Goal: Book appointment/travel/reservation

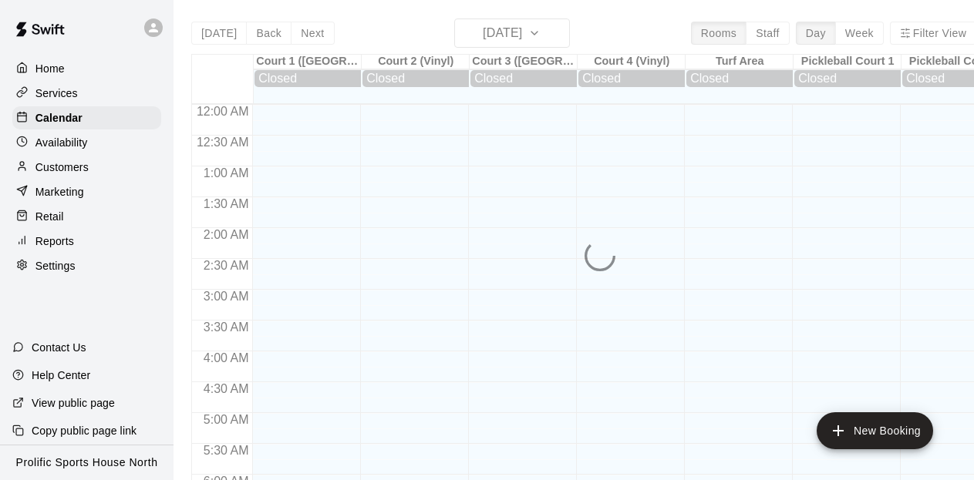
scroll to position [773, 0]
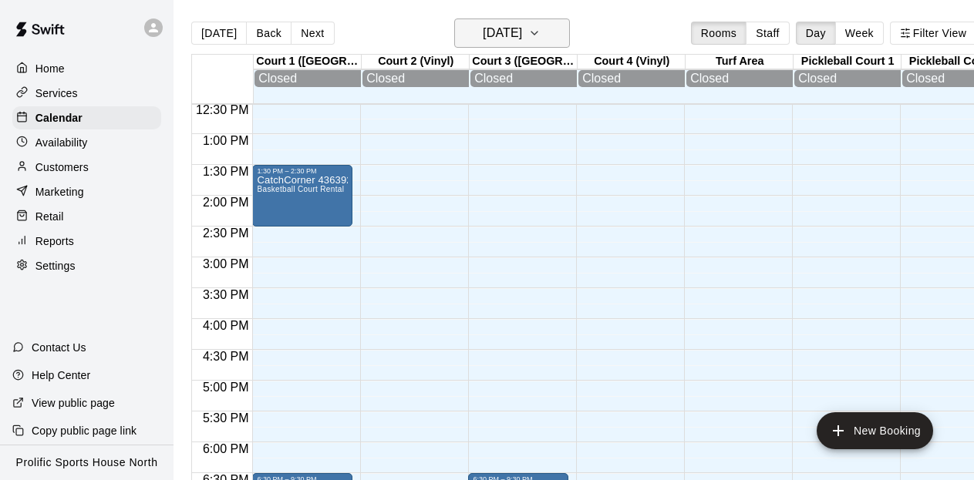
click at [541, 35] on icon "button" at bounding box center [534, 33] width 12 height 19
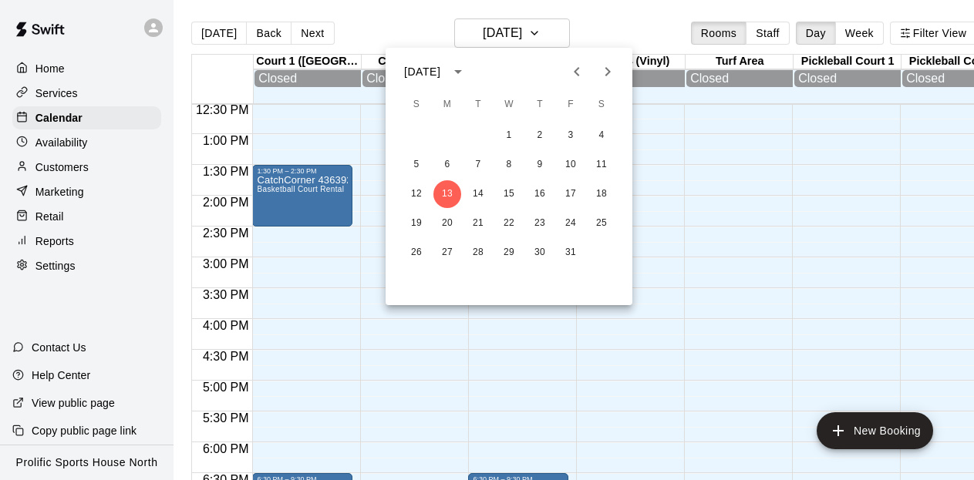
click at [604, 19] on div at bounding box center [487, 240] width 974 height 480
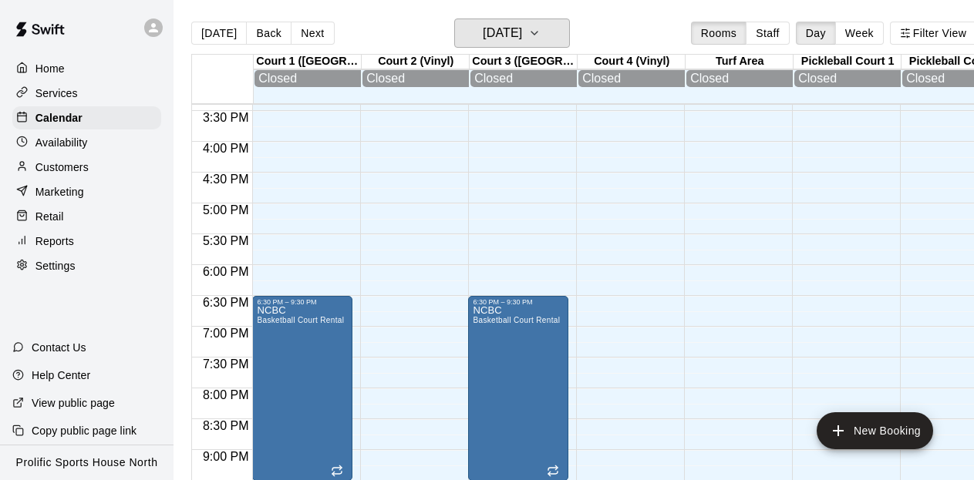
scroll to position [953, 0]
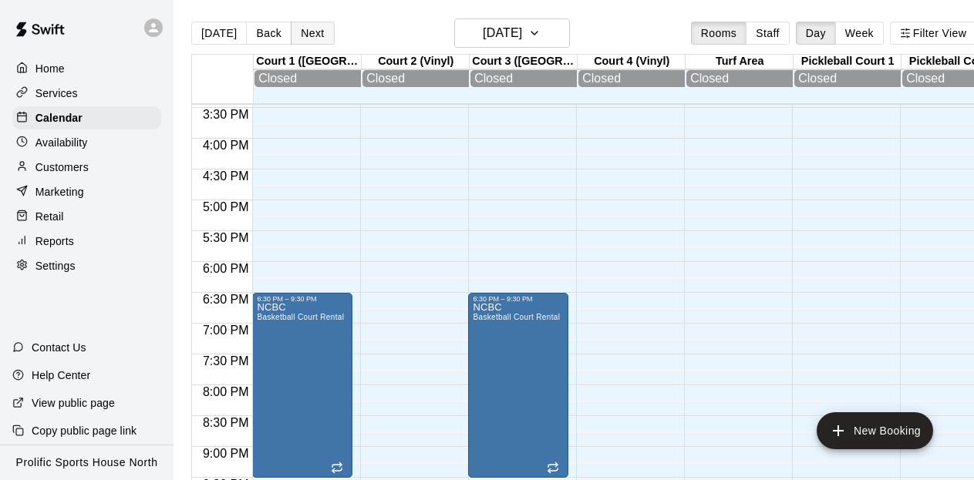
click at [305, 34] on button "Next" at bounding box center [312, 33] width 43 height 23
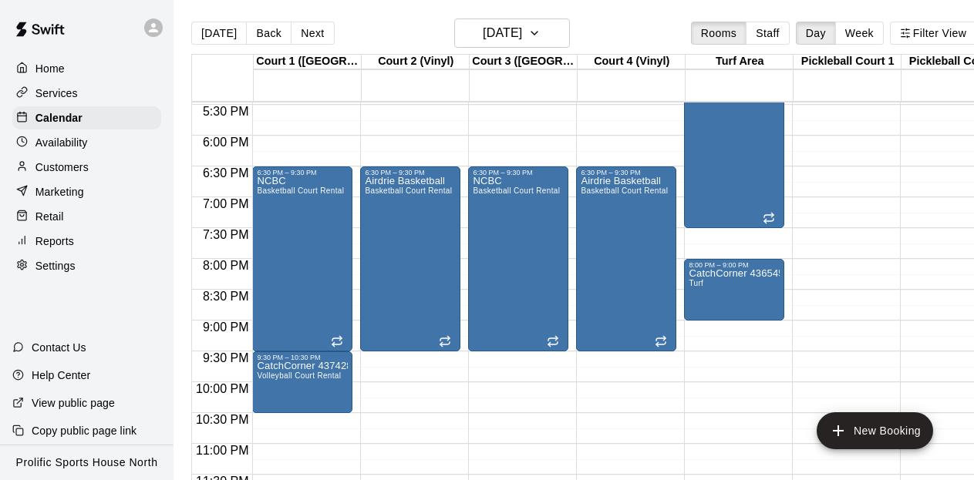
scroll to position [1084, 0]
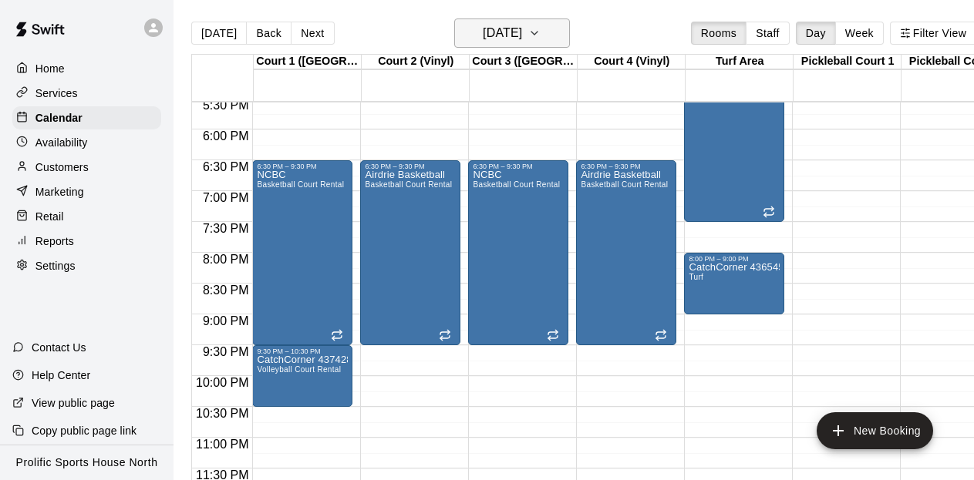
click at [541, 36] on icon "button" at bounding box center [534, 33] width 12 height 19
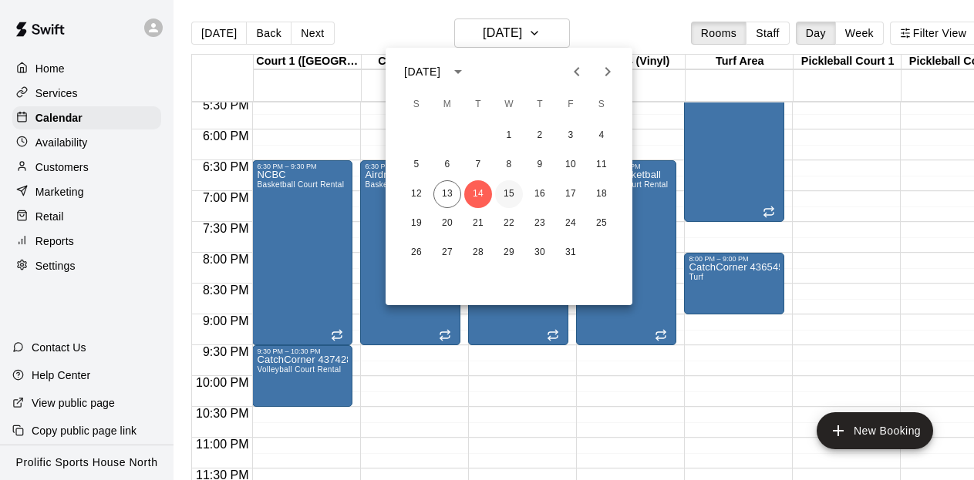
click at [515, 194] on button "15" at bounding box center [509, 194] width 28 height 28
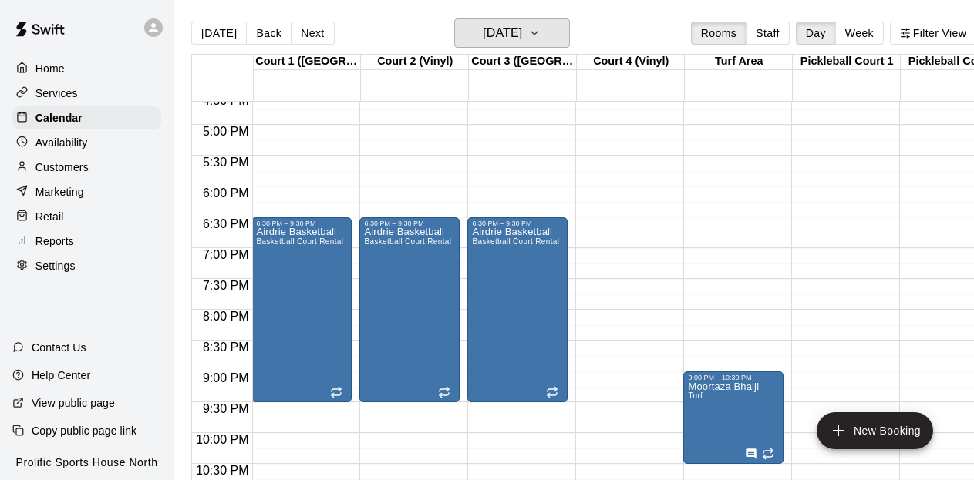
scroll to position [1049, 1]
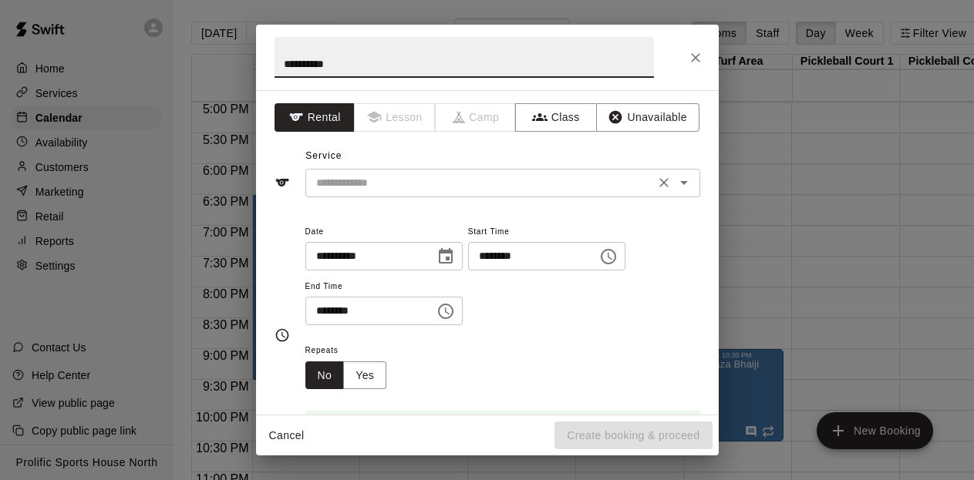
type input "*********"
click at [365, 179] on input "text" at bounding box center [480, 183] width 340 height 19
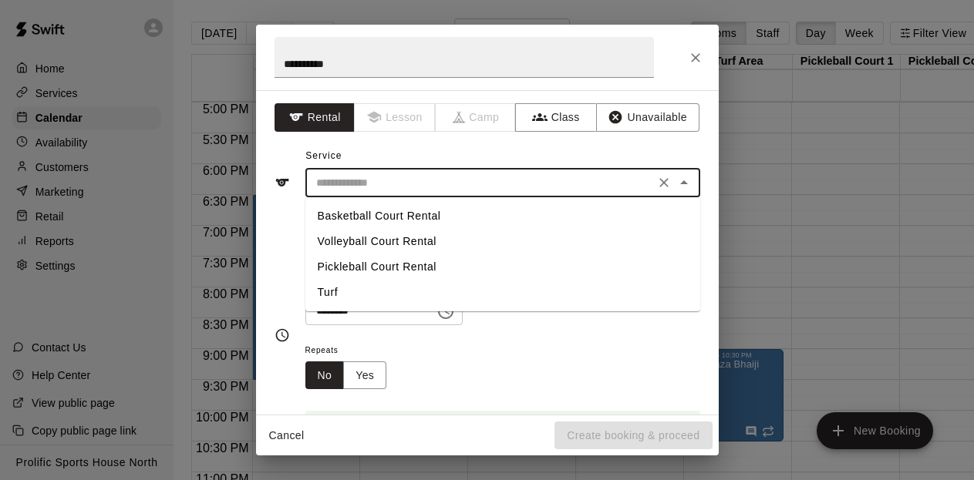
click at [376, 211] on li "Basketball Court Rental" at bounding box center [502, 216] width 395 height 25
type input "**********"
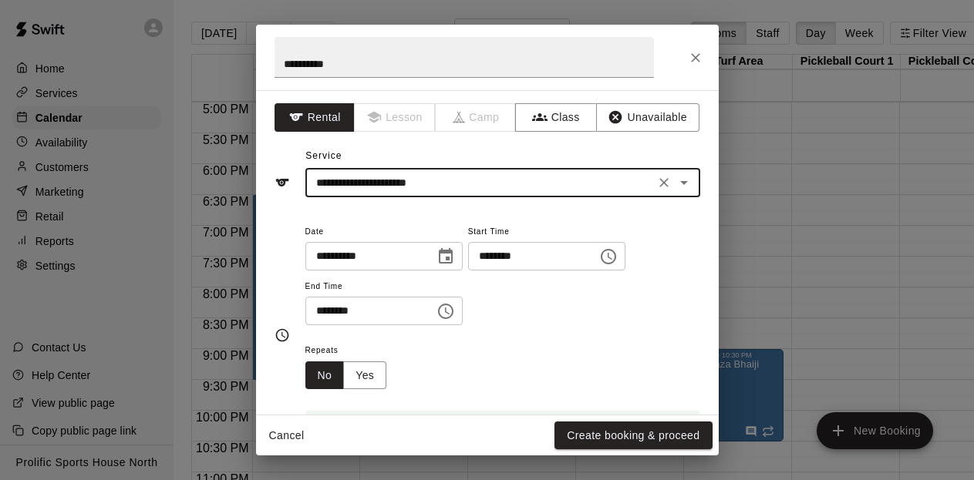
click at [450, 315] on icon "Choose time, selected time is 6:30 PM" at bounding box center [446, 311] width 19 height 19
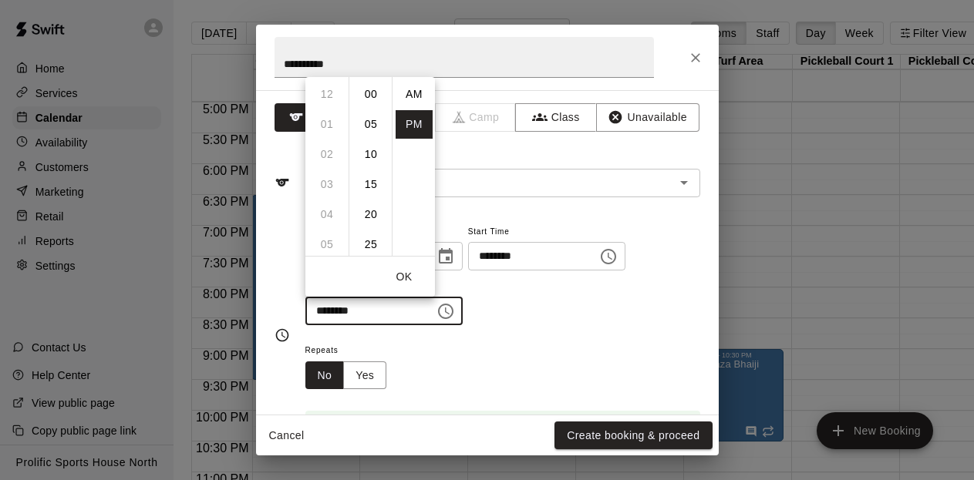
scroll to position [28, 0]
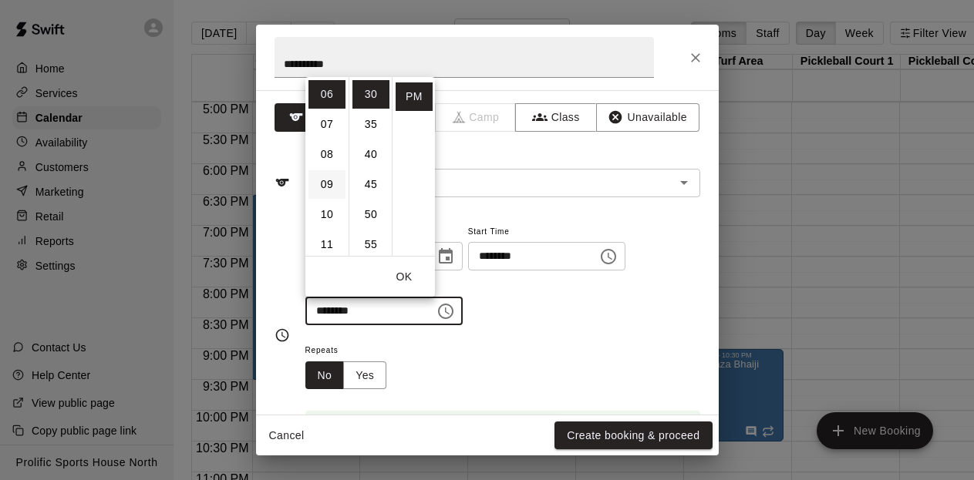
click at [331, 181] on li "09" at bounding box center [327, 184] width 37 height 29
click at [369, 91] on li "00" at bounding box center [370, 94] width 37 height 29
type input "********"
click at [405, 272] on button "OK" at bounding box center [403, 277] width 49 height 29
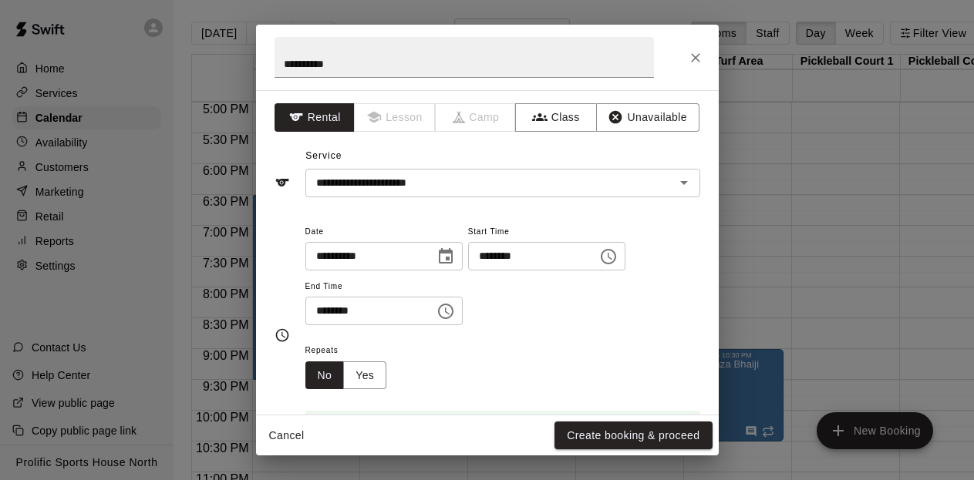
click at [553, 331] on div "**********" at bounding box center [502, 282] width 395 height 120
click at [625, 438] on button "Create booking & proceed" at bounding box center [633, 436] width 157 height 29
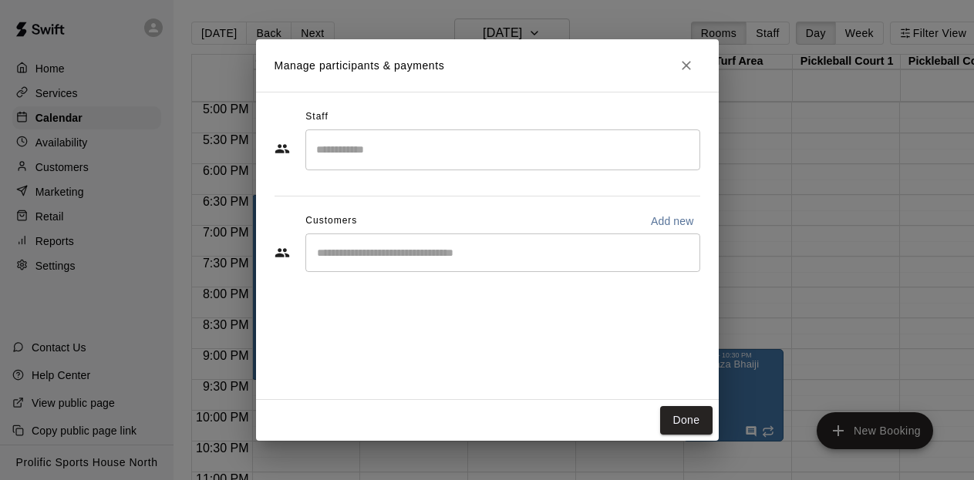
click at [348, 243] on div "​" at bounding box center [502, 253] width 395 height 39
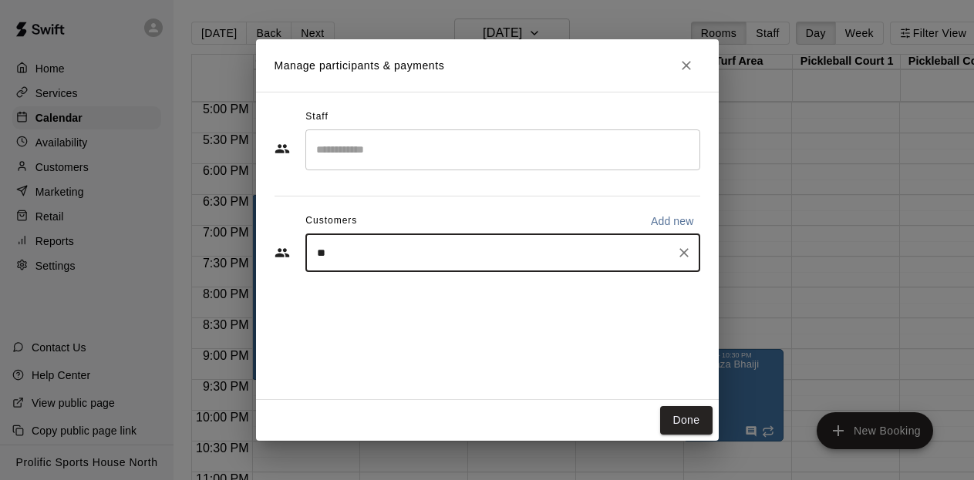
type input "***"
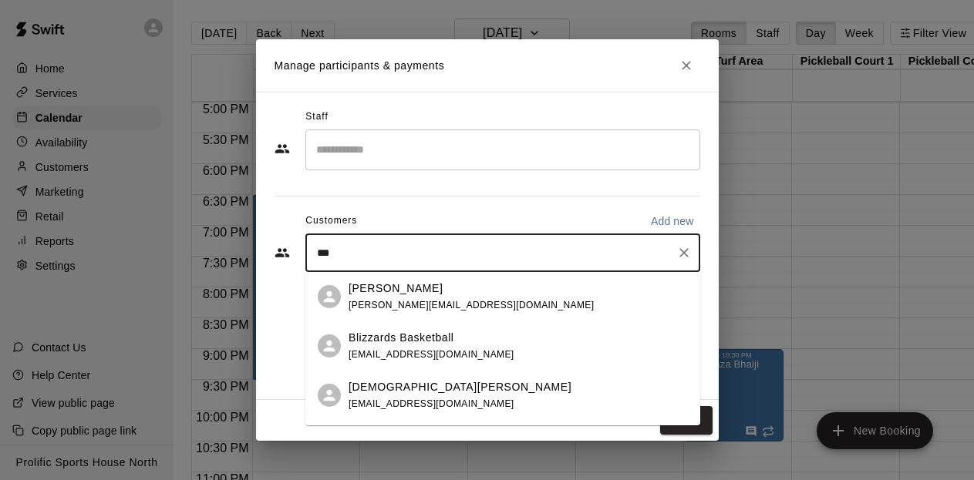
click at [385, 342] on p "Blizzards Basketball" at bounding box center [401, 338] width 105 height 16
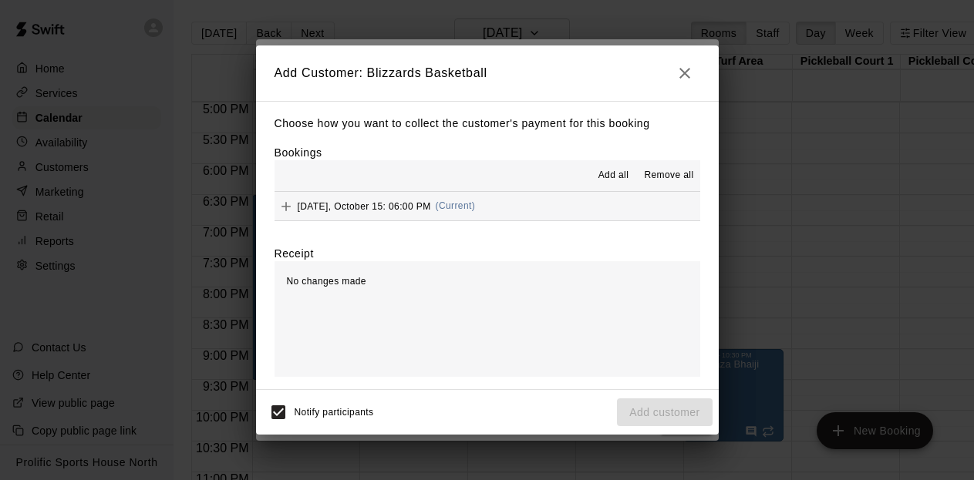
click at [431, 211] on span "Wednesday, October 15: 06:00 PM" at bounding box center [364, 206] width 133 height 11
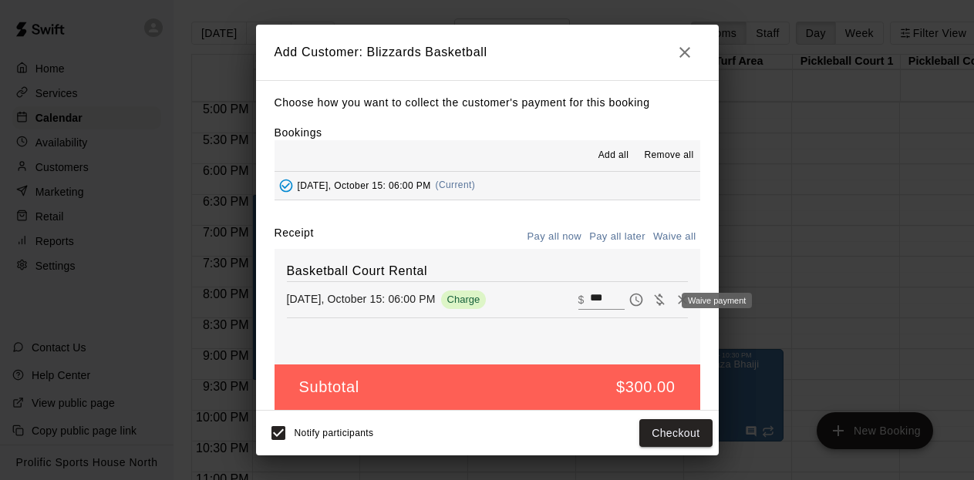
click at [659, 300] on icon "Waive payment" at bounding box center [659, 300] width 10 height 12
type input "*"
click at [661, 433] on button "Add customer" at bounding box center [664, 434] width 95 height 29
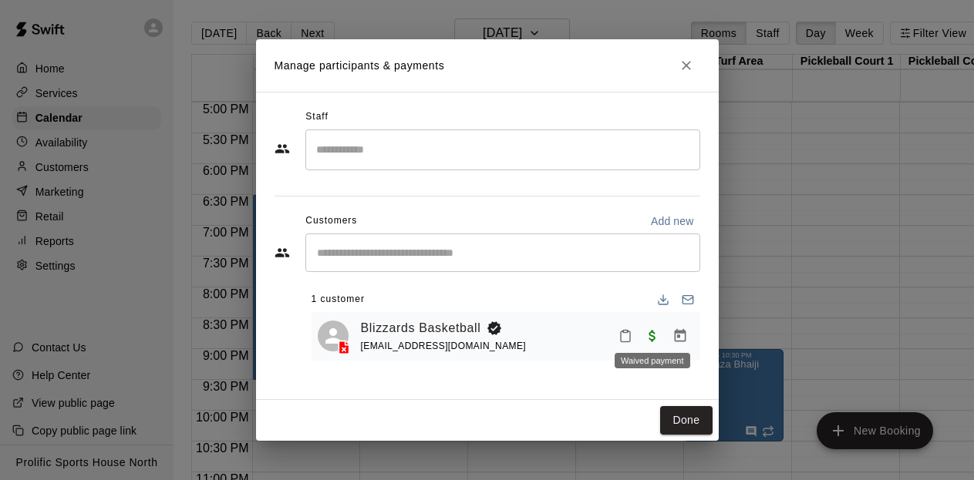
click at [649, 342] on div "Waived payment" at bounding box center [652, 356] width 79 height 28
click at [651, 332] on span "Waived payment" at bounding box center [653, 335] width 28 height 13
click at [676, 336] on icon "Manage bookings & payment" at bounding box center [680, 335] width 12 height 13
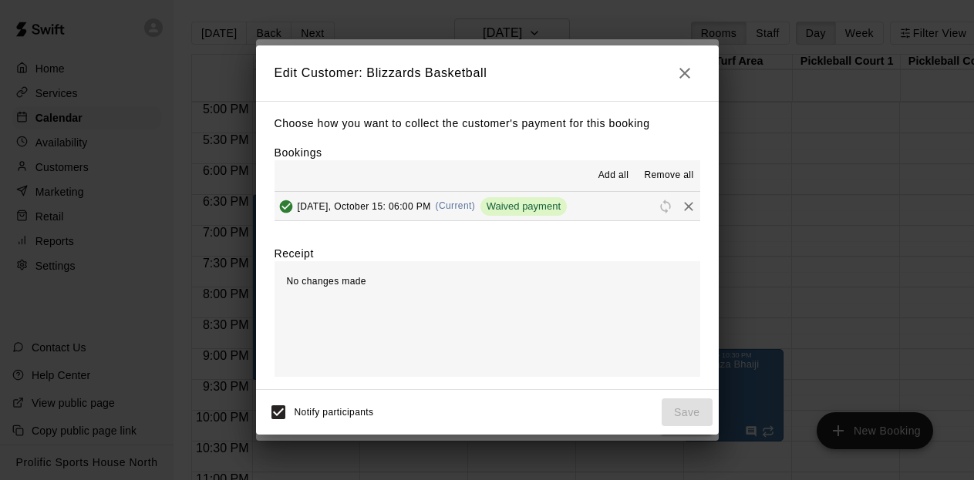
click at [558, 206] on span "Waived payment" at bounding box center [523, 207] width 86 height 12
click at [686, 76] on icon "button" at bounding box center [684, 73] width 11 height 11
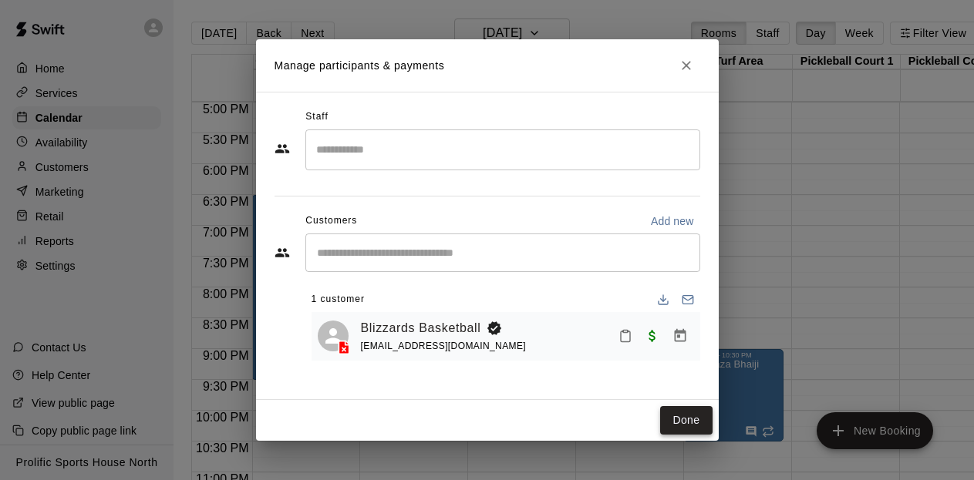
click at [679, 428] on button "Done" at bounding box center [686, 420] width 52 height 29
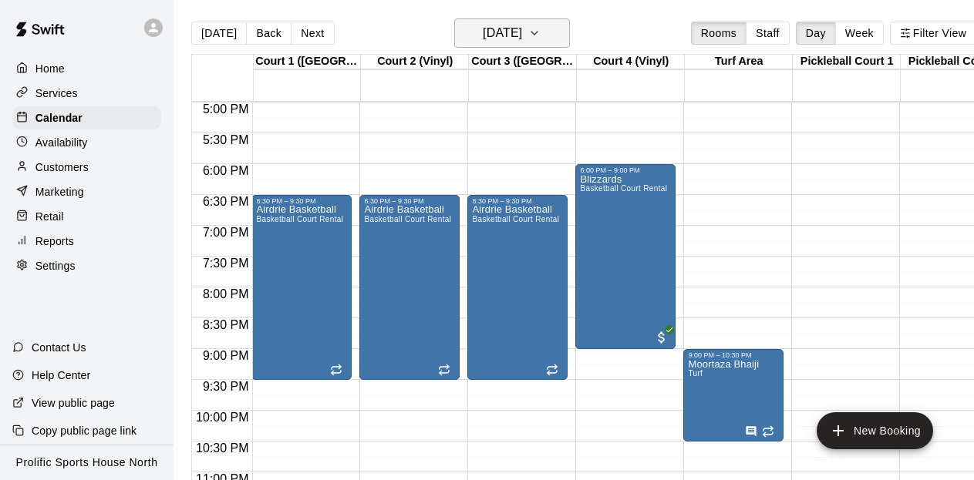
click at [541, 29] on icon "button" at bounding box center [534, 33] width 12 height 19
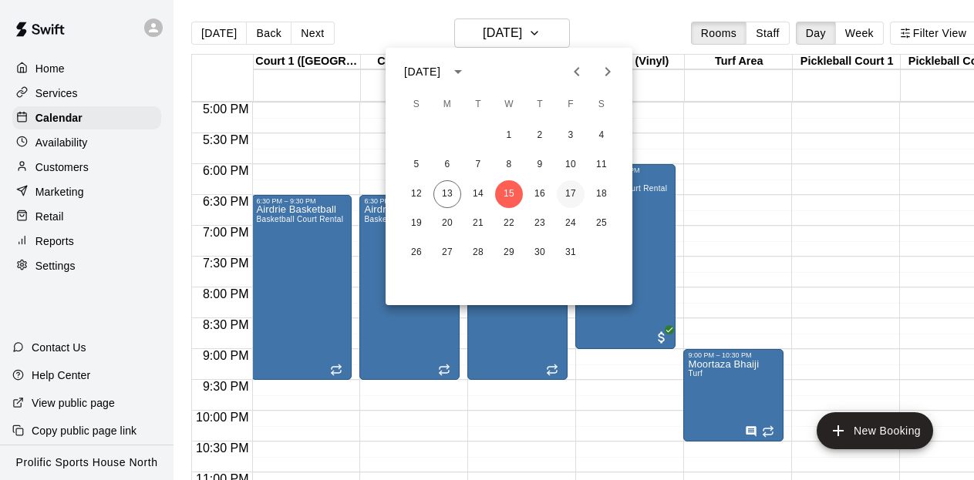
click at [570, 196] on button "17" at bounding box center [571, 194] width 28 height 28
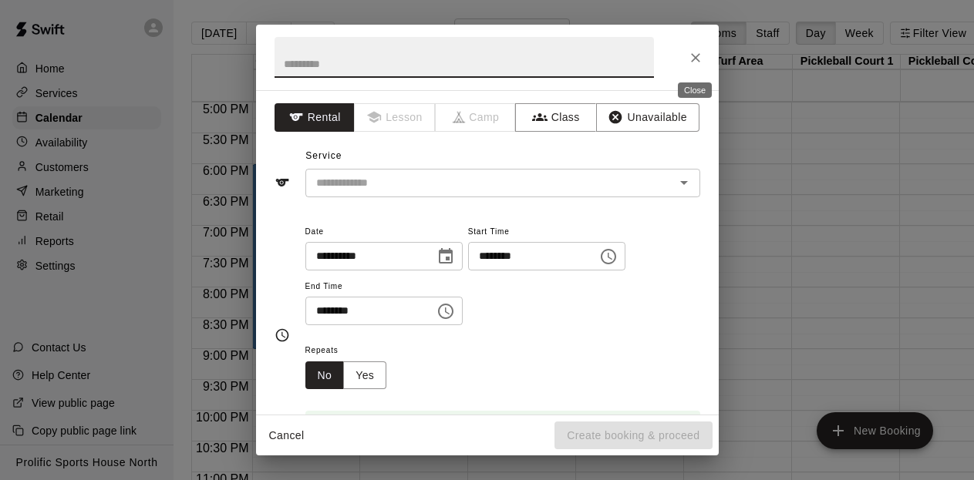
click at [698, 67] on button "Close" at bounding box center [696, 58] width 28 height 28
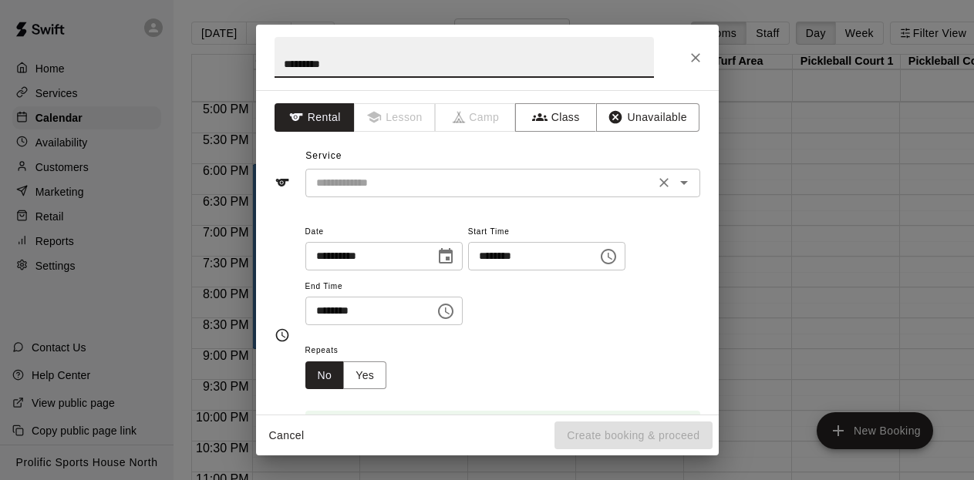
type input "*********"
click at [369, 191] on input "text" at bounding box center [480, 183] width 340 height 19
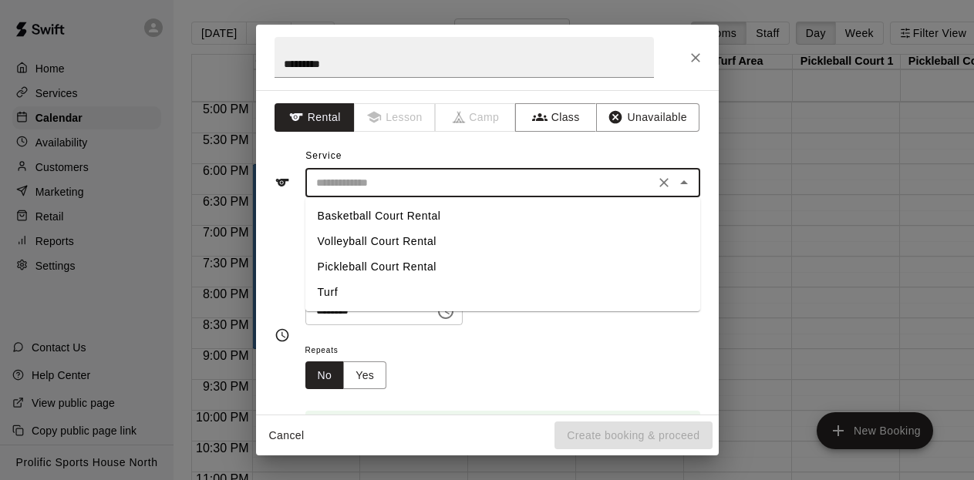
click at [363, 219] on li "Basketball Court Rental" at bounding box center [502, 216] width 395 height 25
type input "**********"
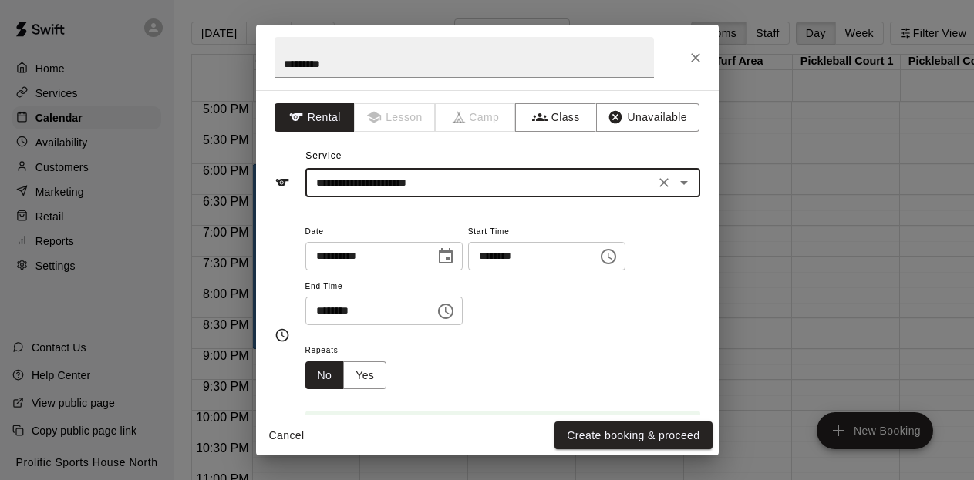
click at [433, 312] on div "******** ​" at bounding box center [383, 311] width 157 height 29
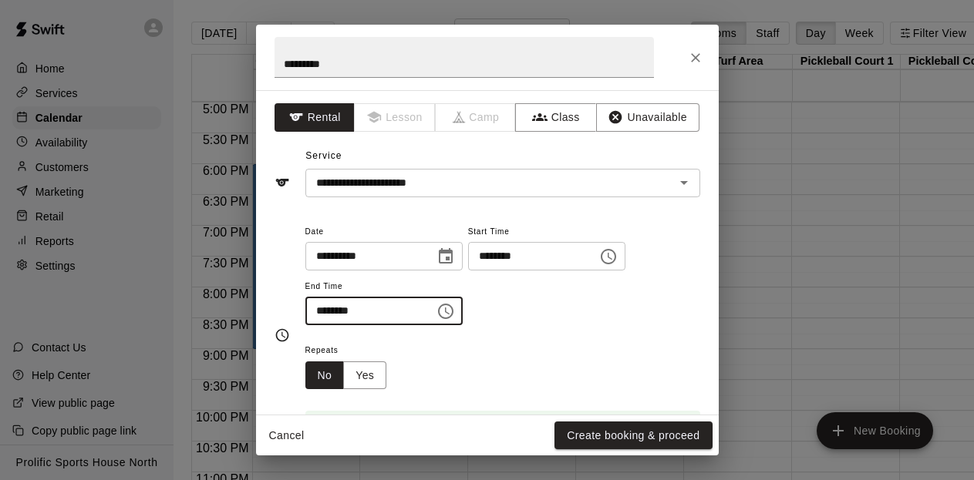
click at [445, 311] on icon "Choose time, selected time is 6:30 PM" at bounding box center [446, 311] width 19 height 19
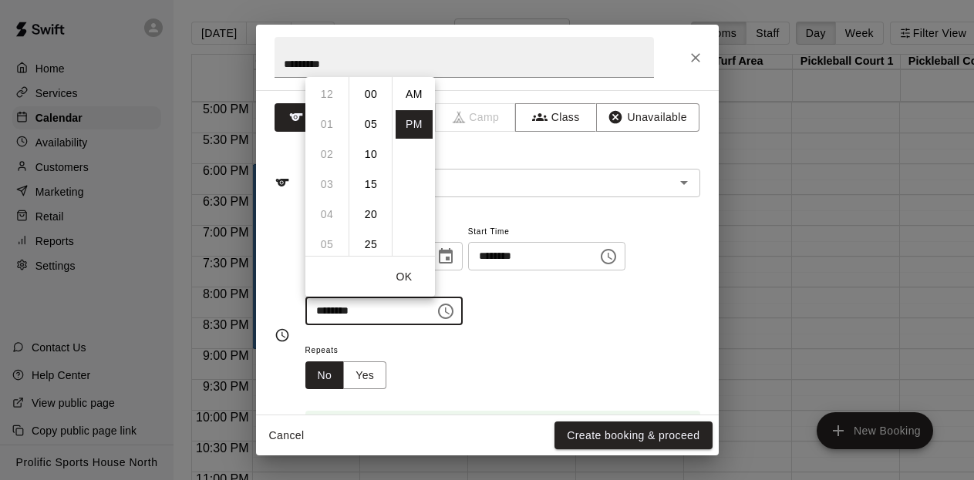
scroll to position [28, 0]
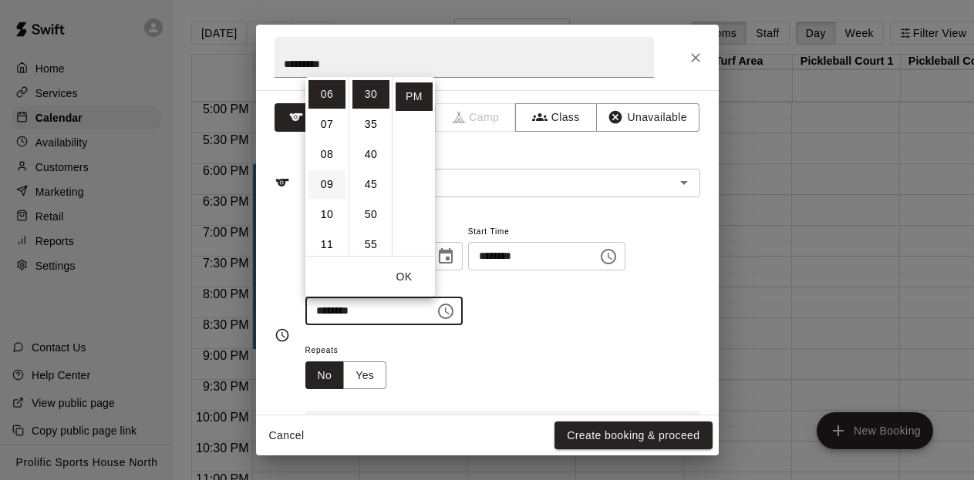
click at [330, 180] on li "09" at bounding box center [327, 184] width 37 height 29
click at [371, 83] on li "00" at bounding box center [370, 94] width 37 height 29
type input "********"
click at [403, 276] on button "OK" at bounding box center [403, 277] width 49 height 29
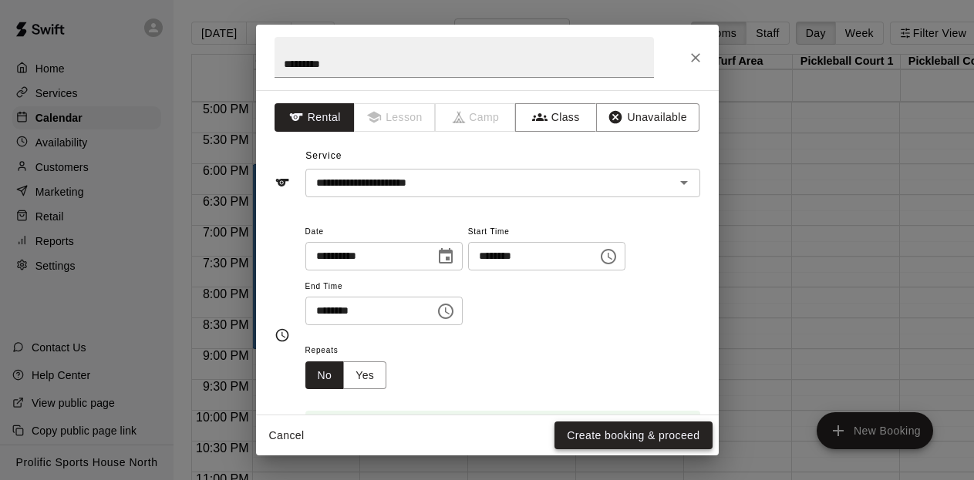
click at [628, 434] on button "Create booking & proceed" at bounding box center [633, 436] width 157 height 29
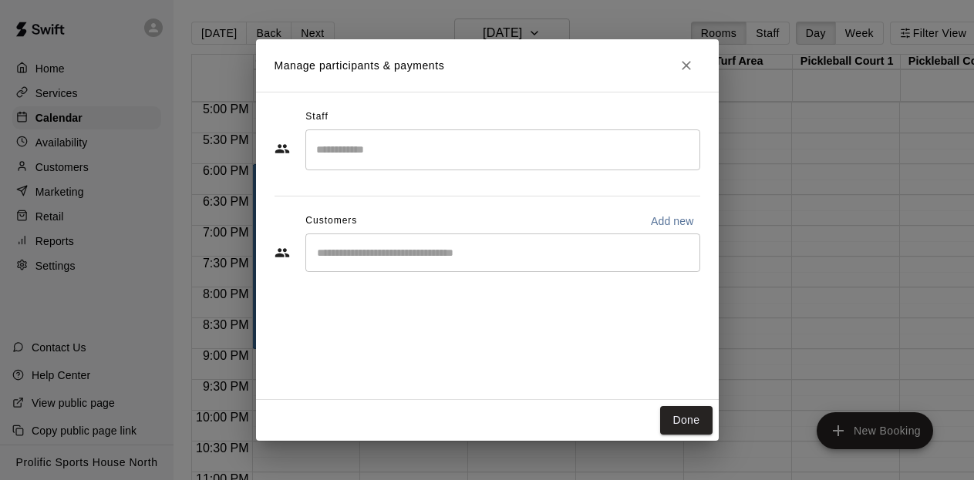
click at [477, 140] on input "Search staff" at bounding box center [502, 150] width 381 height 27
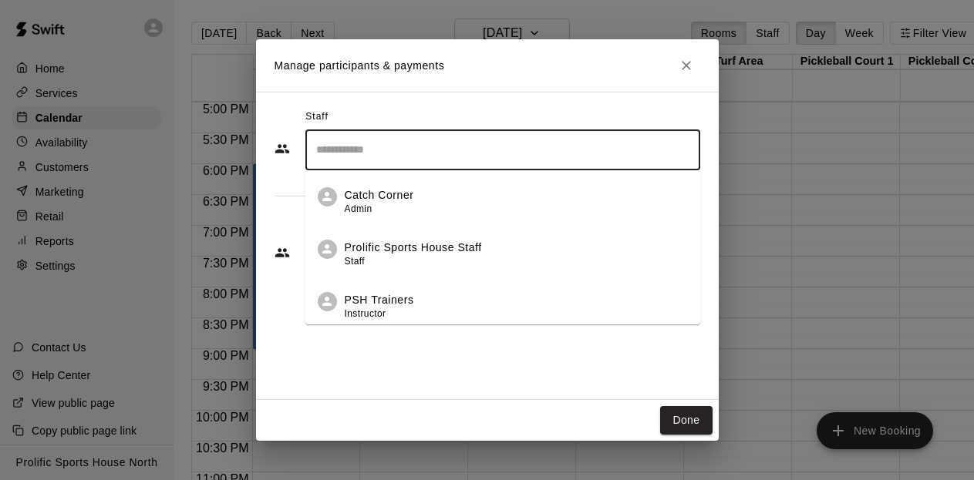
click at [392, 356] on div "Staff ​ Catch Corner Admin Prolific Sports House Staff Staff PSH Trainers Instr…" at bounding box center [487, 246] width 463 height 309
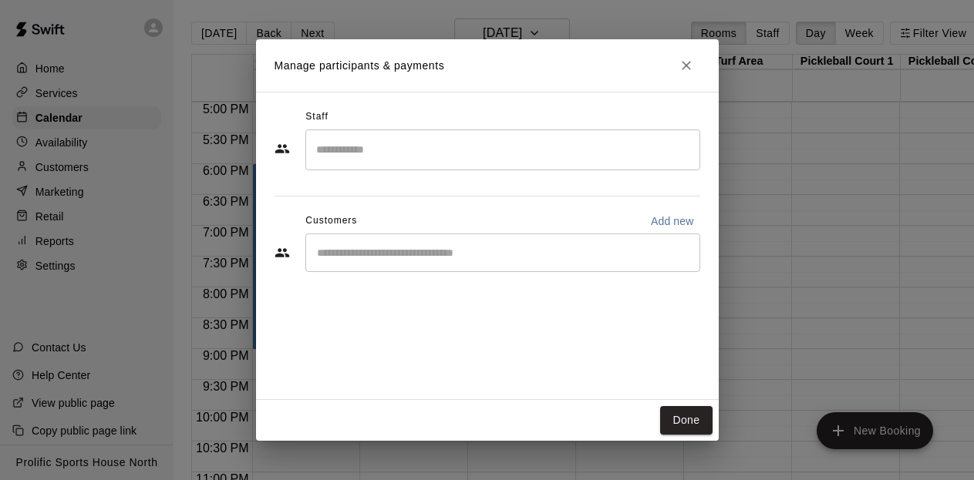
click at [390, 256] on input "Start typing to search customers..." at bounding box center [502, 252] width 381 height 15
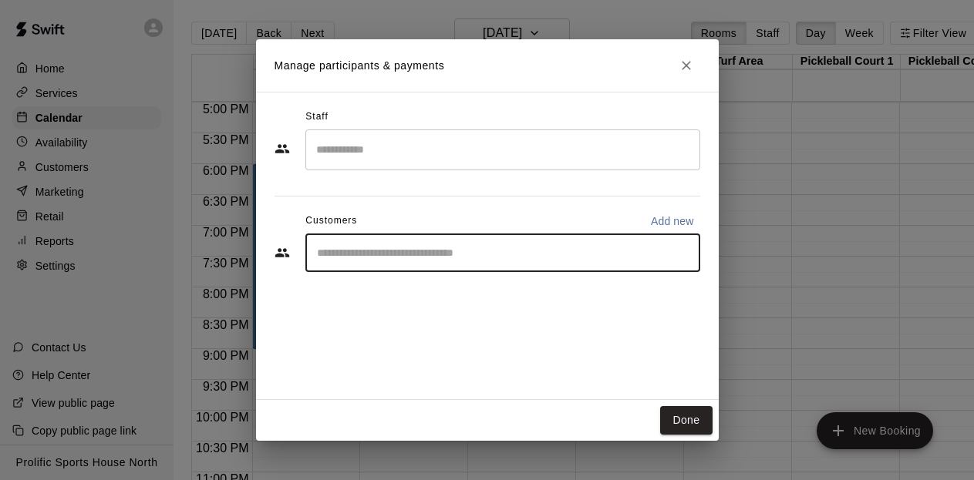
click at [373, 157] on input "Search staff" at bounding box center [502, 150] width 381 height 27
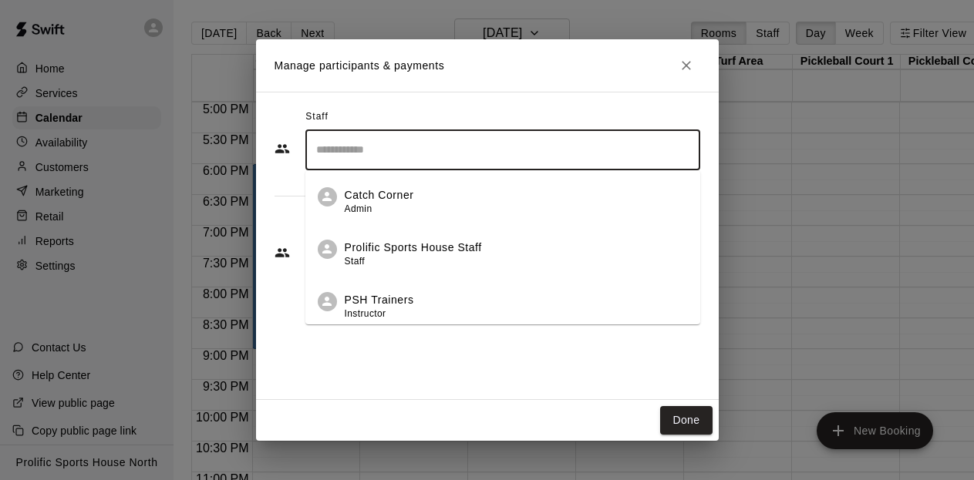
click at [408, 244] on p "Prolific Sports House Staff" at bounding box center [413, 248] width 137 height 16
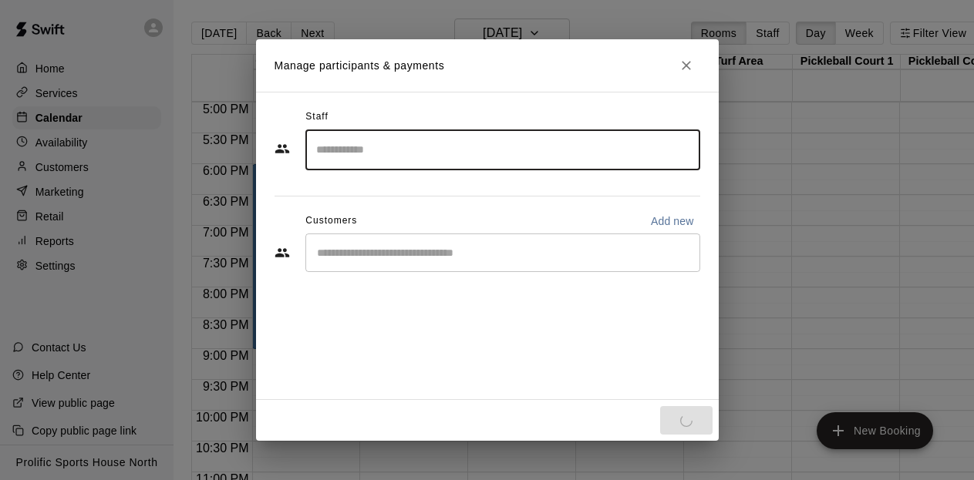
click at [398, 251] on input "Start typing to search customers..." at bounding box center [502, 252] width 381 height 15
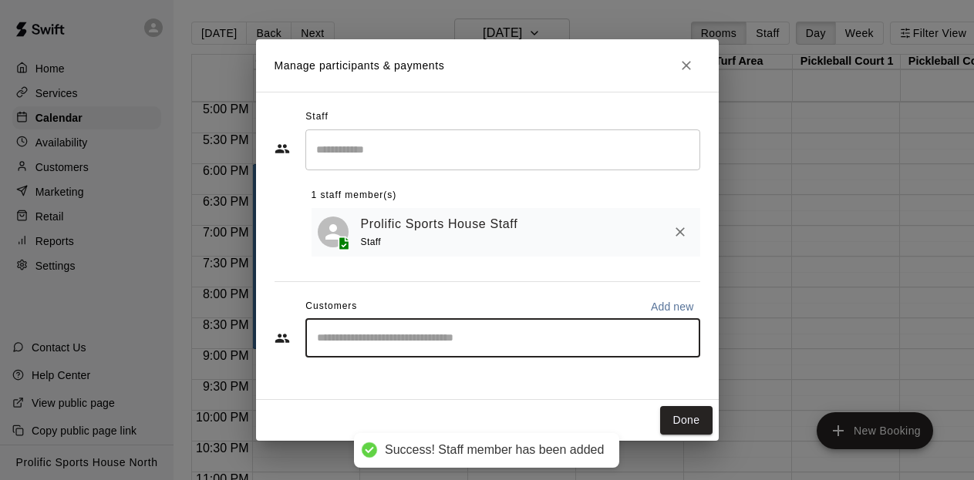
click at [471, 262] on div "Staff ​ 1 staff member(s) Prolific Sports House Staff Staff Customers Add new ​" at bounding box center [488, 239] width 426 height 268
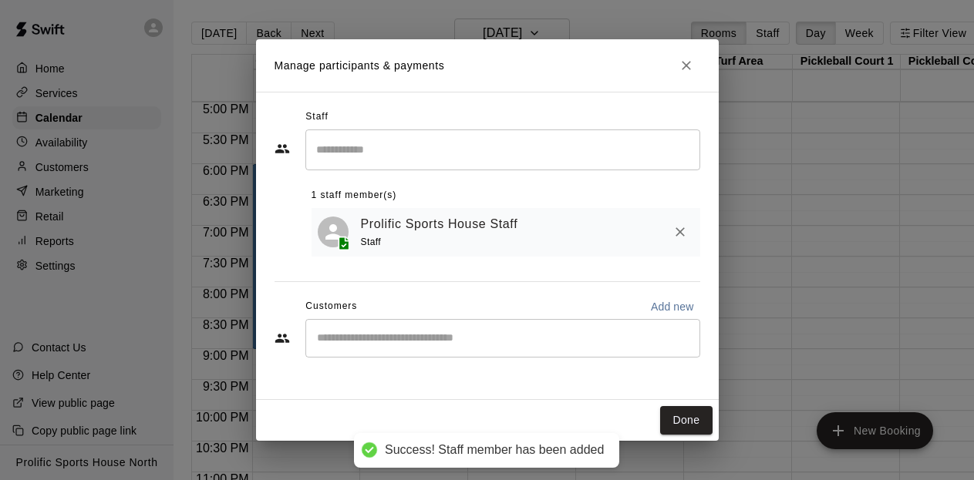
click at [406, 343] on input "Start typing to search customers..." at bounding box center [502, 338] width 381 height 15
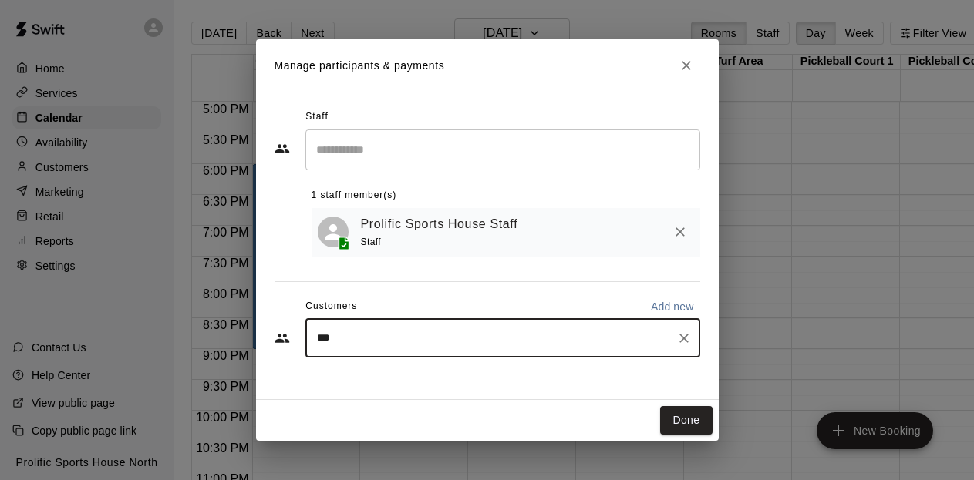
type input "****"
click at [364, 381] on p "Blizzards Basketball" at bounding box center [401, 375] width 105 height 16
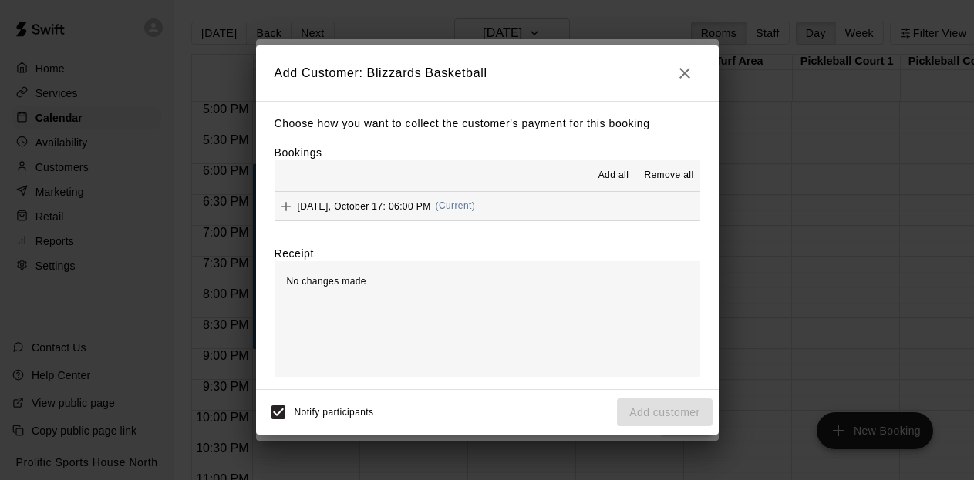
click at [402, 201] on span "Friday, October 17: 06:00 PM" at bounding box center [364, 206] width 133 height 11
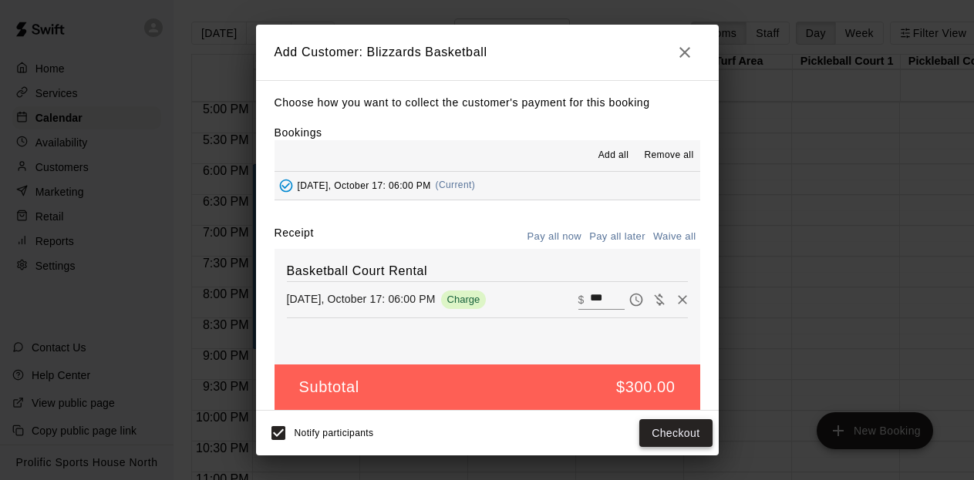
click at [683, 441] on button "Checkout" at bounding box center [675, 434] width 72 height 29
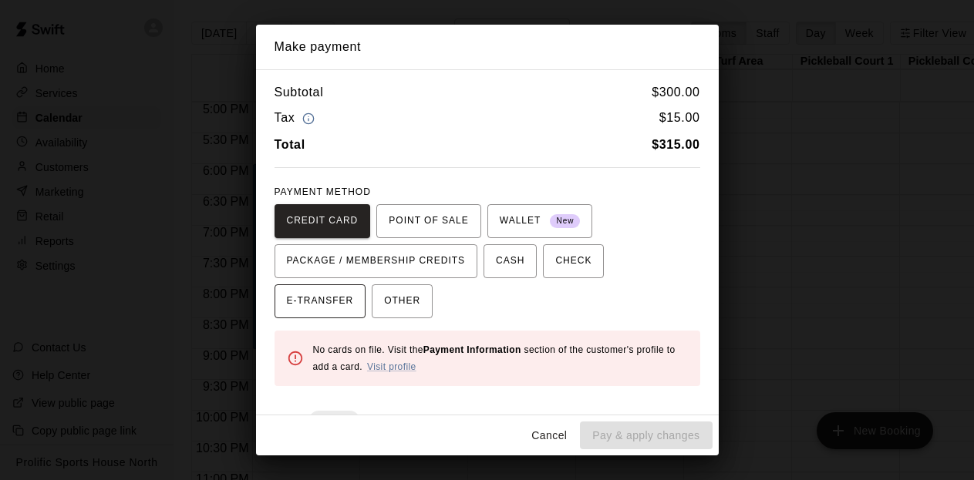
click at [339, 298] on span "E-TRANSFER" at bounding box center [320, 301] width 67 height 25
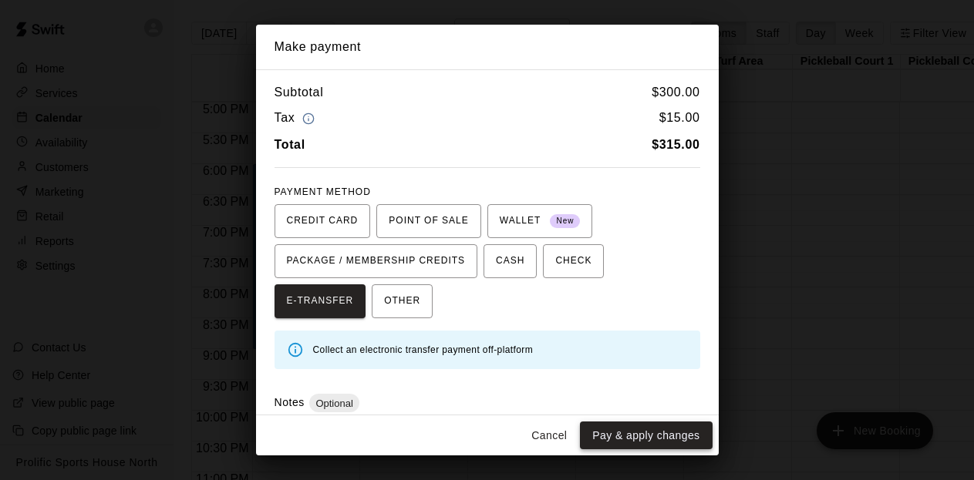
click at [652, 437] on button "Pay & apply changes" at bounding box center [646, 436] width 132 height 29
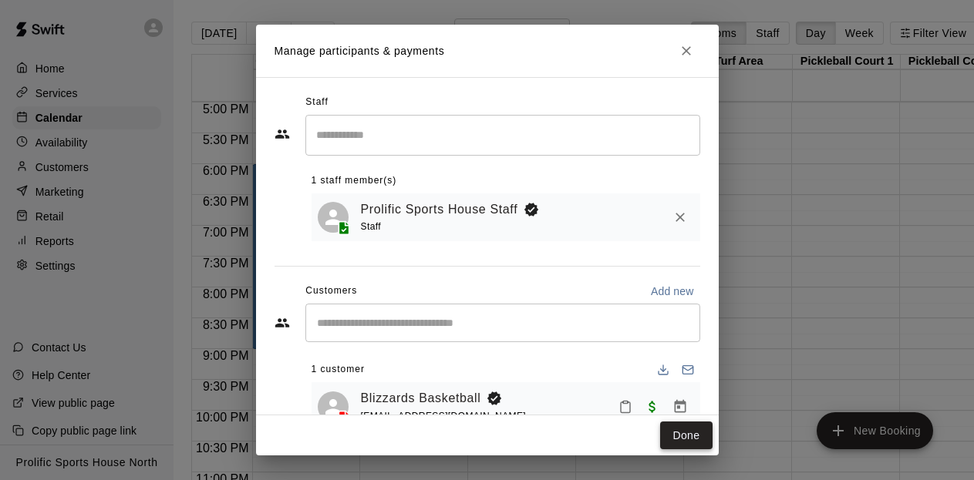
click at [694, 443] on button "Done" at bounding box center [686, 436] width 52 height 29
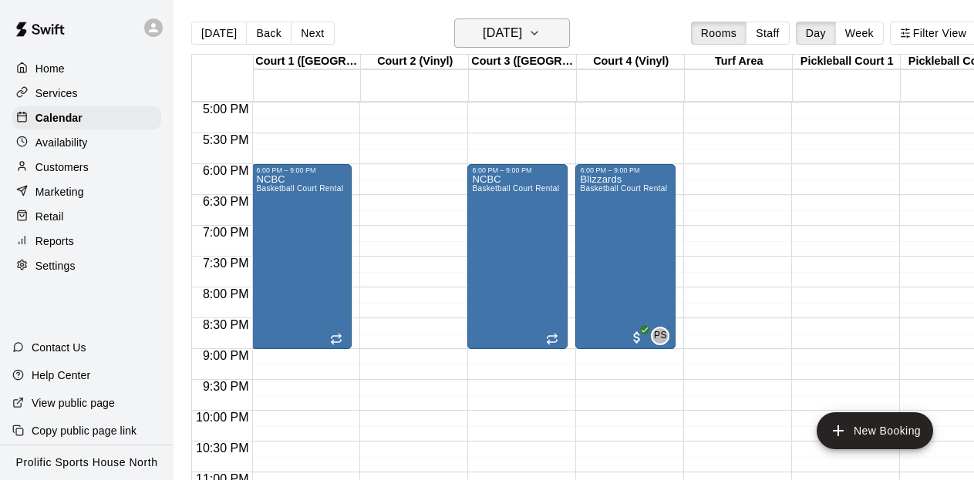
click at [556, 32] on button "Friday Oct 17" at bounding box center [512, 33] width 116 height 29
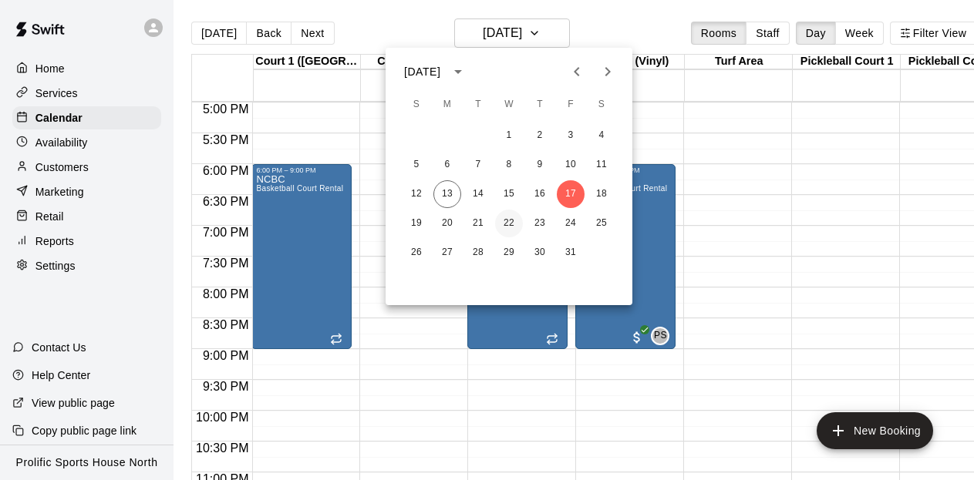
click at [509, 229] on button "22" at bounding box center [509, 224] width 28 height 28
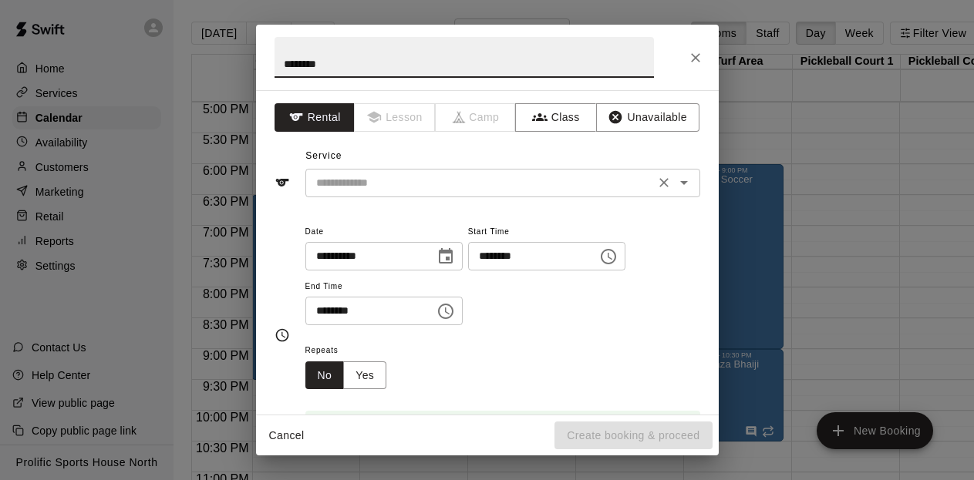
type input "********"
click at [353, 179] on input "text" at bounding box center [480, 183] width 340 height 19
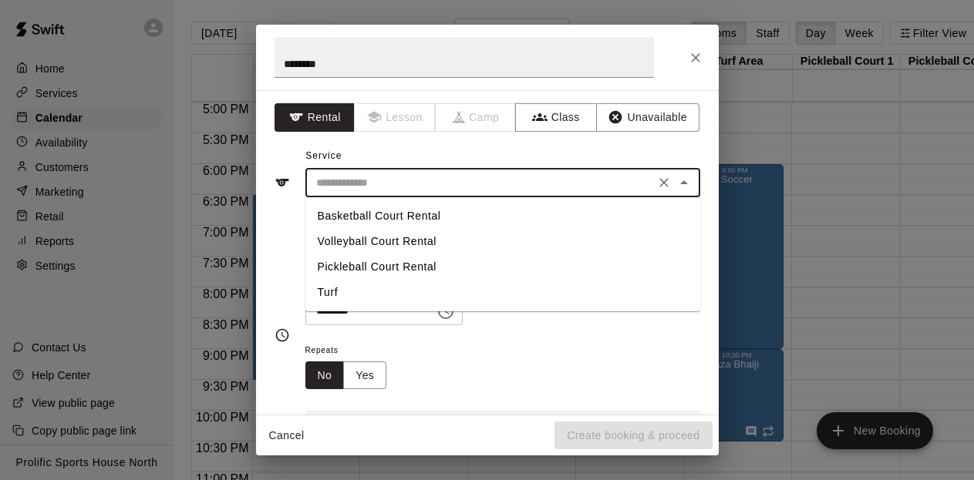
click at [362, 217] on li "Basketball Court Rental" at bounding box center [502, 216] width 395 height 25
type input "**********"
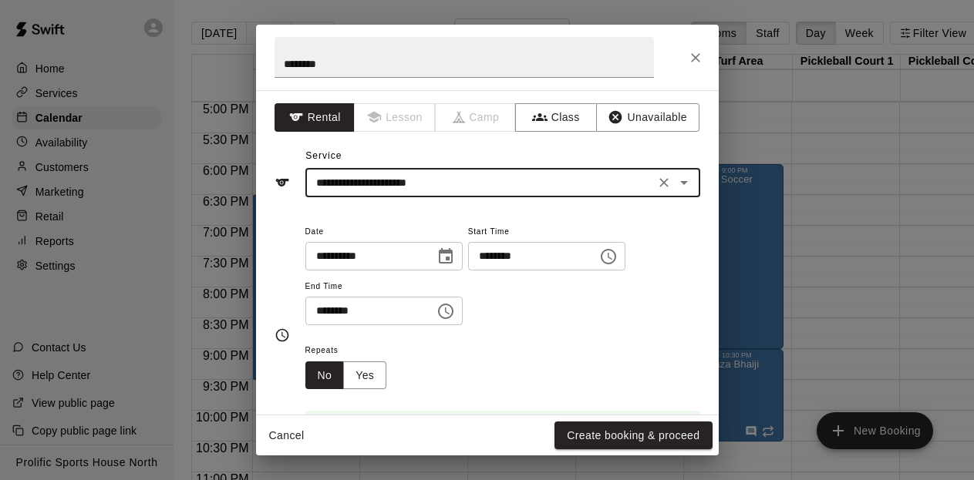
click at [573, 261] on input "********" at bounding box center [527, 256] width 119 height 29
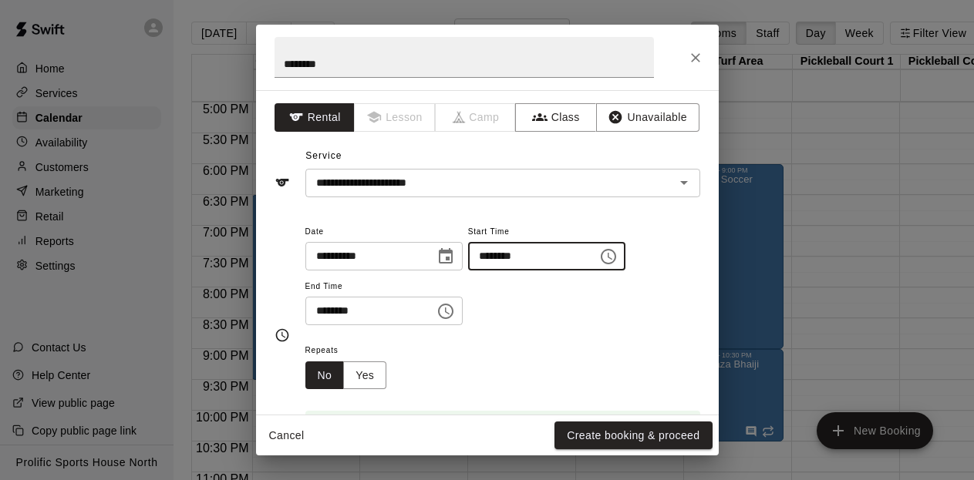
click at [618, 261] on icon "Choose time, selected time is 6:30 PM" at bounding box center [608, 257] width 19 height 19
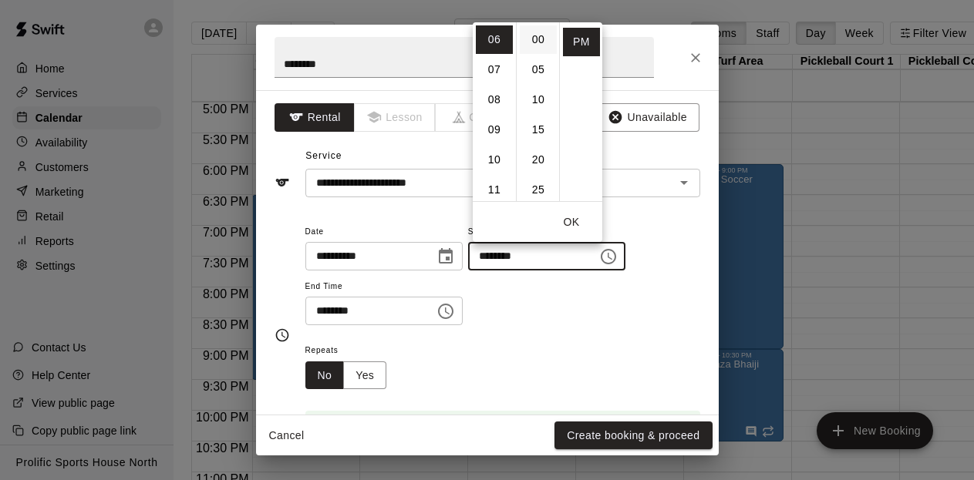
click at [539, 42] on li "00" at bounding box center [538, 39] width 37 height 29
type input "********"
click at [568, 219] on button "OK" at bounding box center [571, 222] width 49 height 29
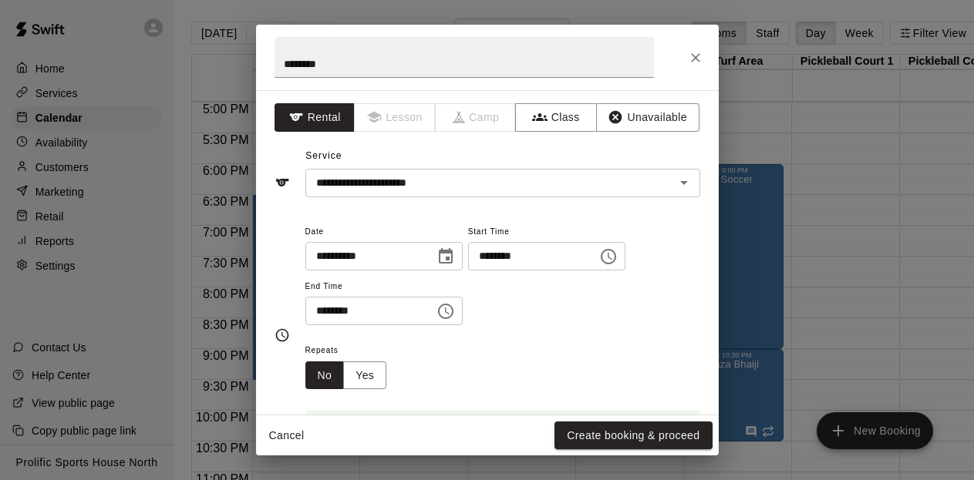
click at [455, 312] on icon "Choose time, selected time is 7:00 PM" at bounding box center [446, 311] width 19 height 19
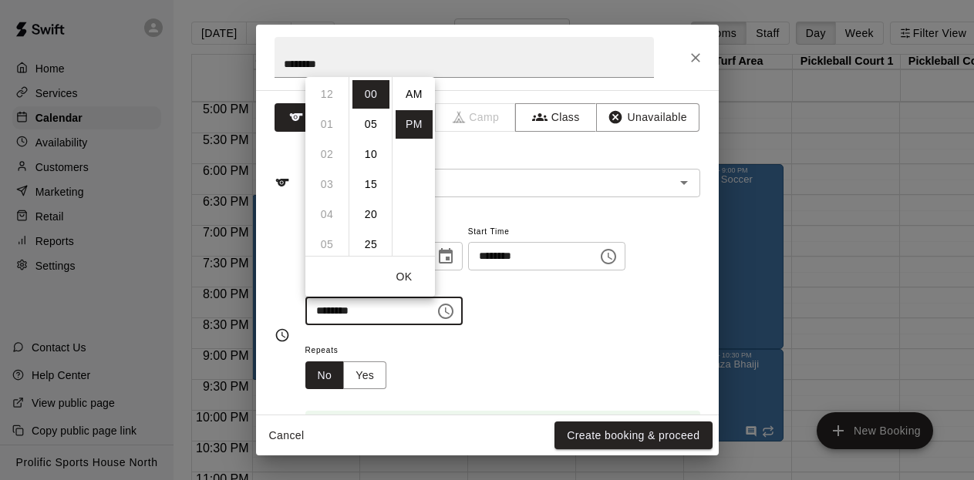
scroll to position [28, 0]
click at [331, 153] on li "09" at bounding box center [327, 154] width 37 height 29
type input "********"
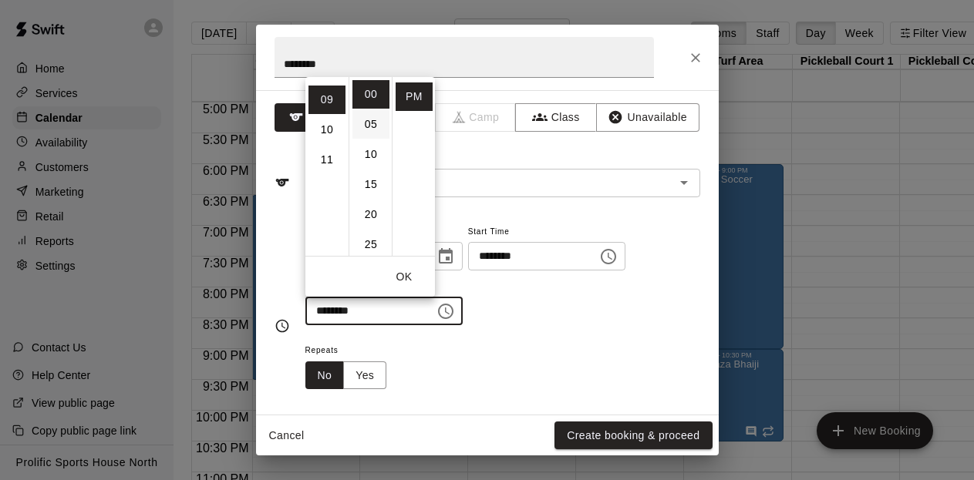
scroll to position [271, 0]
click at [404, 273] on button "OK" at bounding box center [403, 277] width 49 height 29
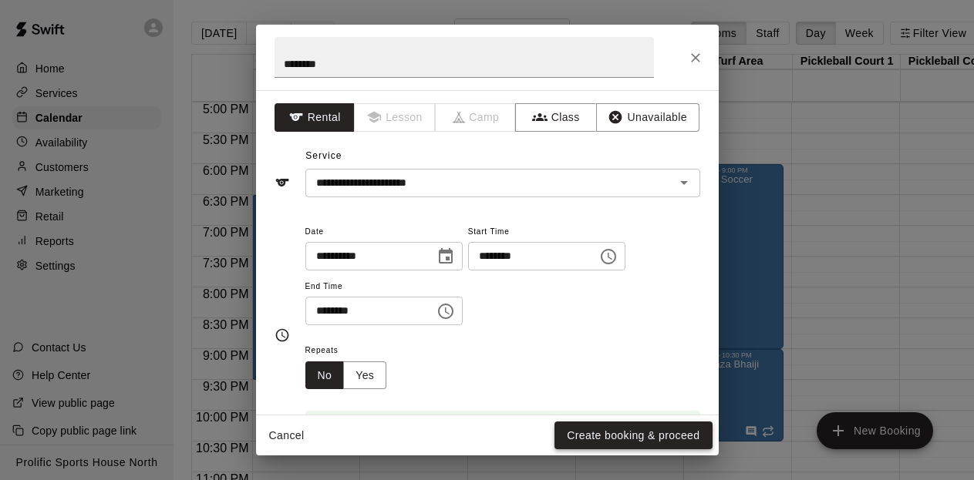
click at [625, 442] on button "Create booking & proceed" at bounding box center [633, 436] width 157 height 29
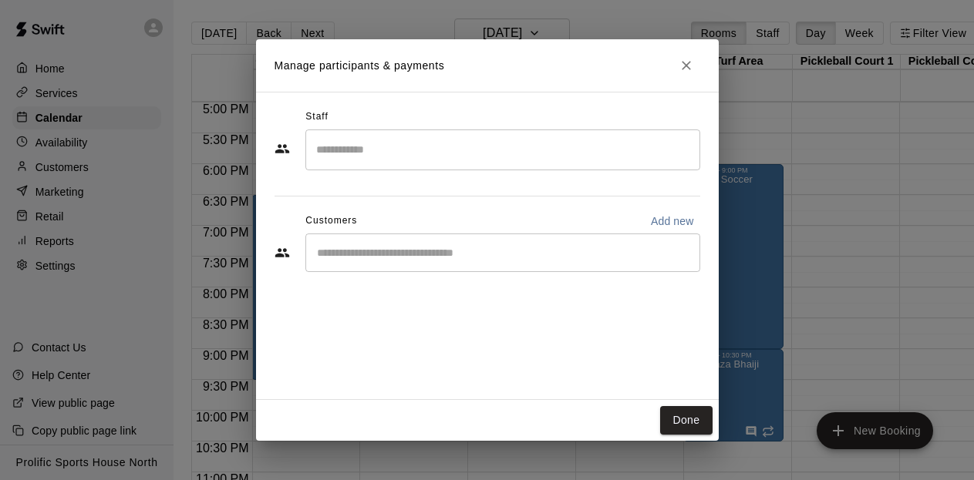
click at [503, 141] on input "Search staff" at bounding box center [502, 150] width 381 height 27
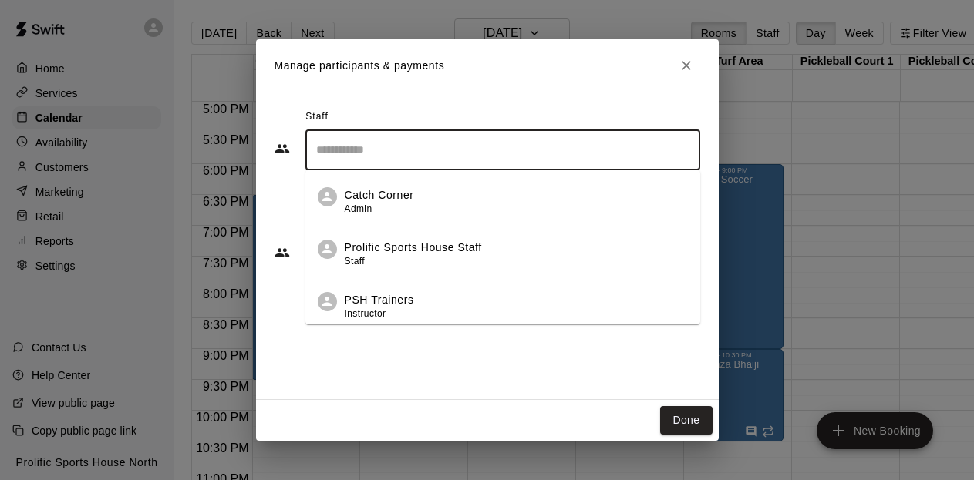
click at [470, 243] on p "Prolific Sports House Staff" at bounding box center [413, 248] width 137 height 16
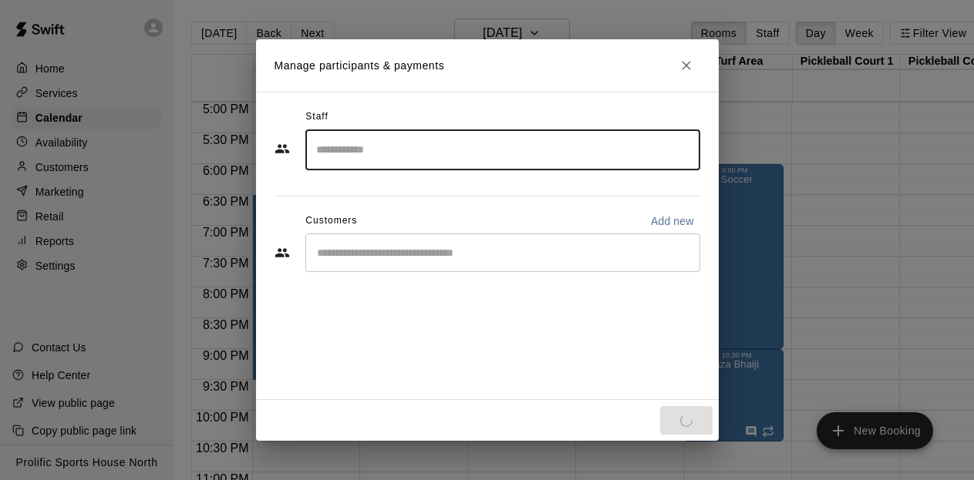
click at [449, 246] on input "Start typing to search customers..." at bounding box center [502, 252] width 381 height 15
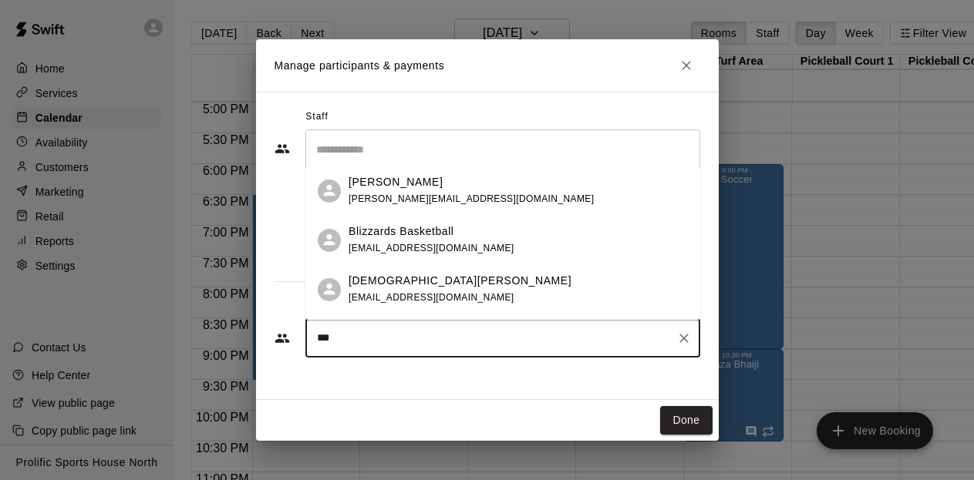
type input "****"
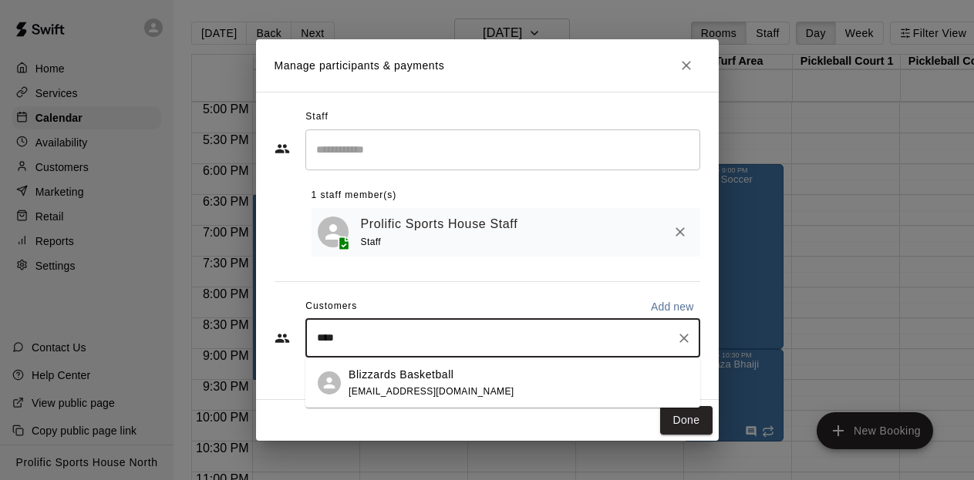
click at [393, 388] on span "blizzardsfrontdesk@gmail.com" at bounding box center [432, 391] width 166 height 11
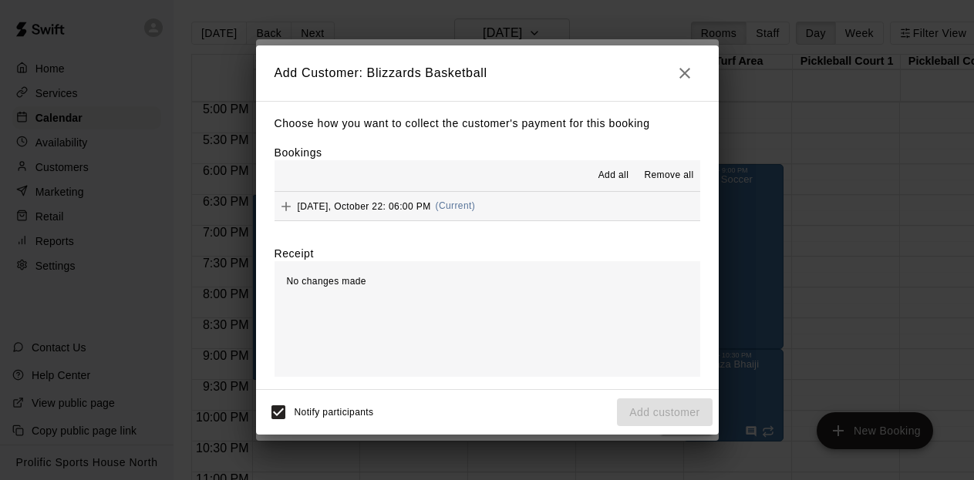
click at [402, 207] on span "Wednesday, October 22: 06:00 PM" at bounding box center [364, 206] width 133 height 11
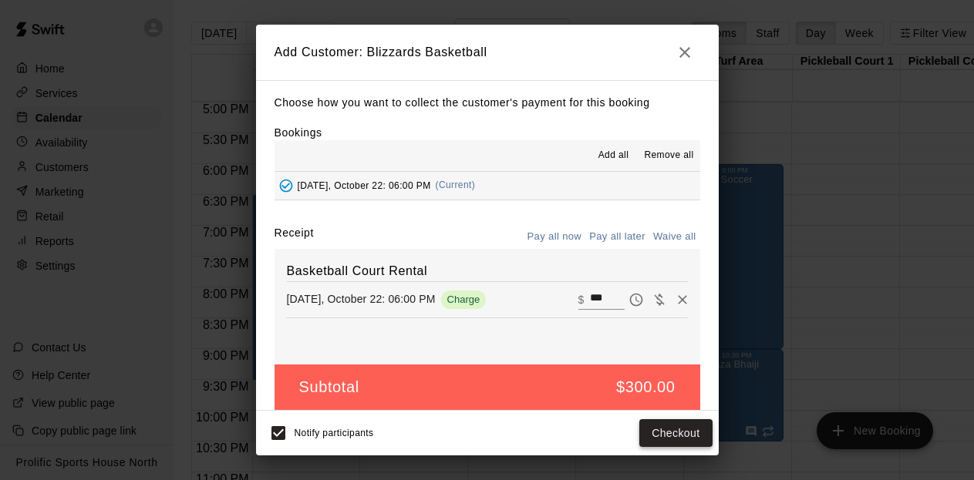
click at [669, 435] on button "Checkout" at bounding box center [675, 434] width 72 height 29
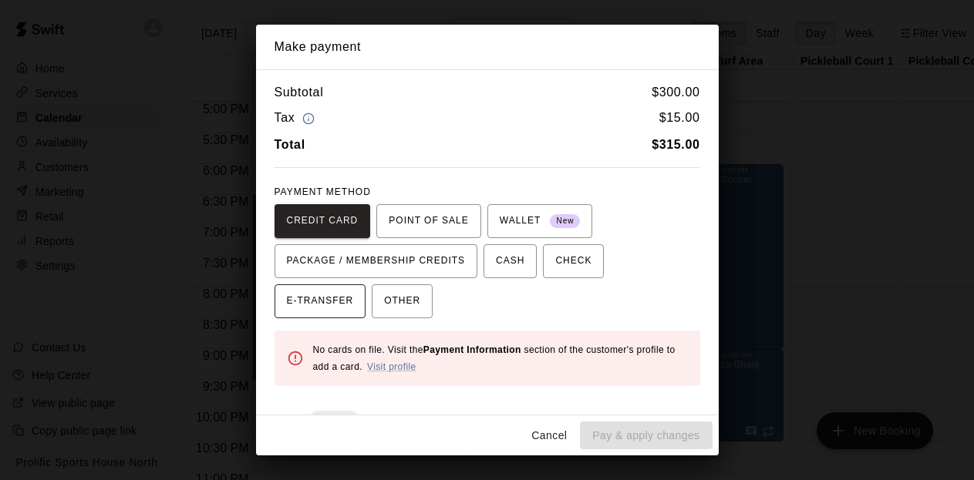
click at [325, 310] on span "E-TRANSFER" at bounding box center [320, 301] width 67 height 25
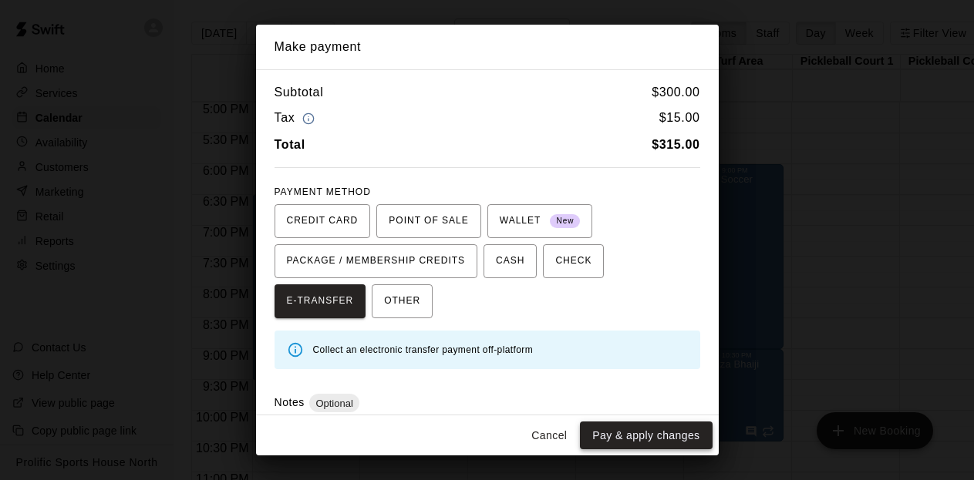
click at [636, 434] on button "Pay & apply changes" at bounding box center [646, 436] width 132 height 29
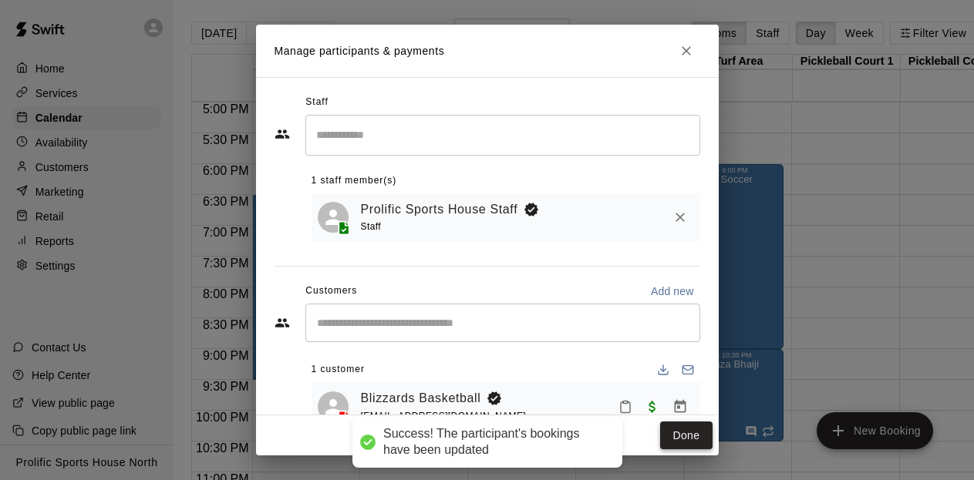
click at [706, 442] on button "Done" at bounding box center [686, 436] width 52 height 29
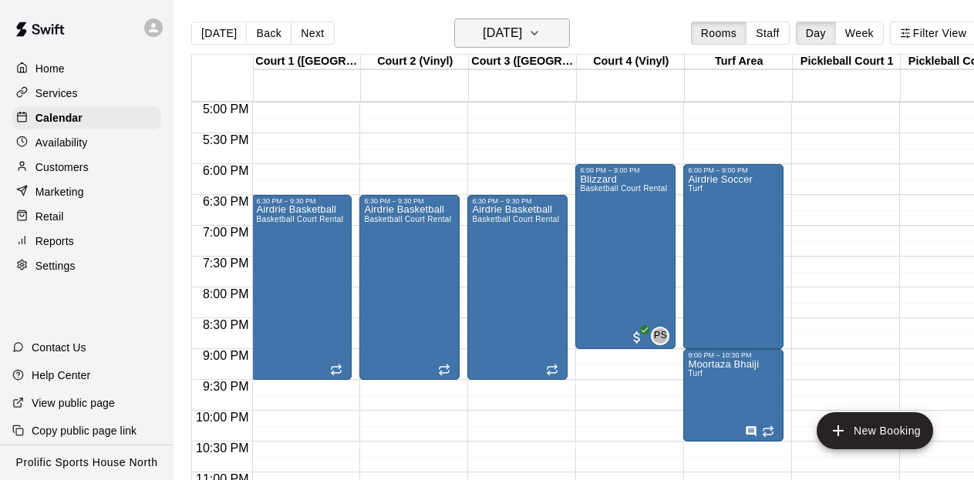
click at [541, 31] on icon "button" at bounding box center [534, 33] width 12 height 19
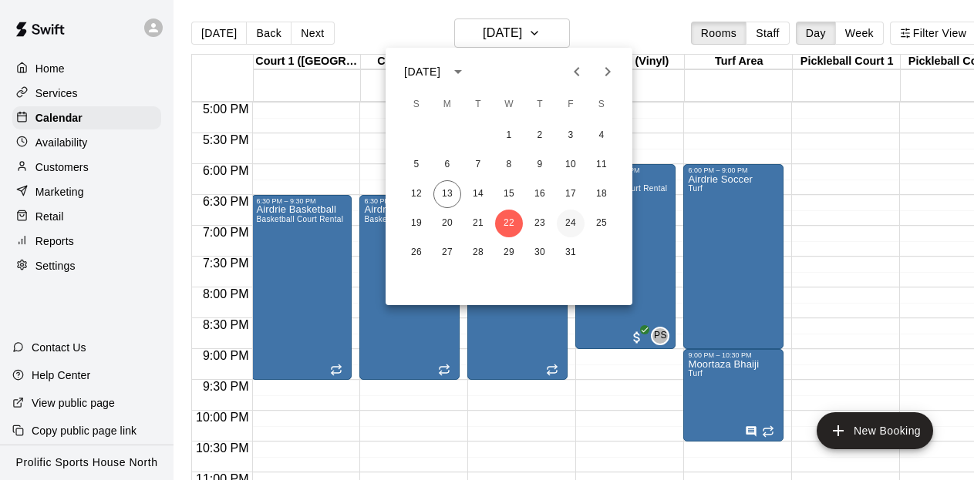
click at [571, 223] on button "24" at bounding box center [571, 224] width 28 height 28
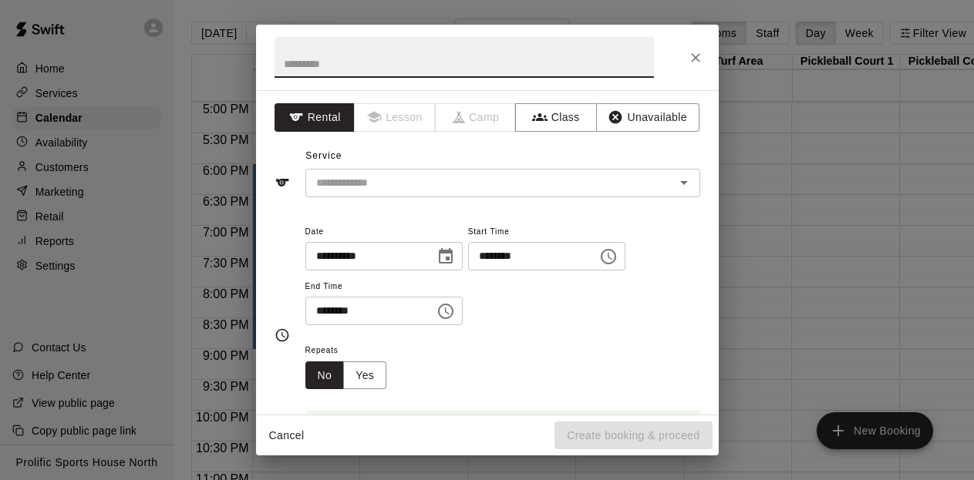
click at [377, 62] on input "text" at bounding box center [464, 57] width 379 height 41
type input "********"
click at [347, 180] on input "text" at bounding box center [480, 183] width 340 height 19
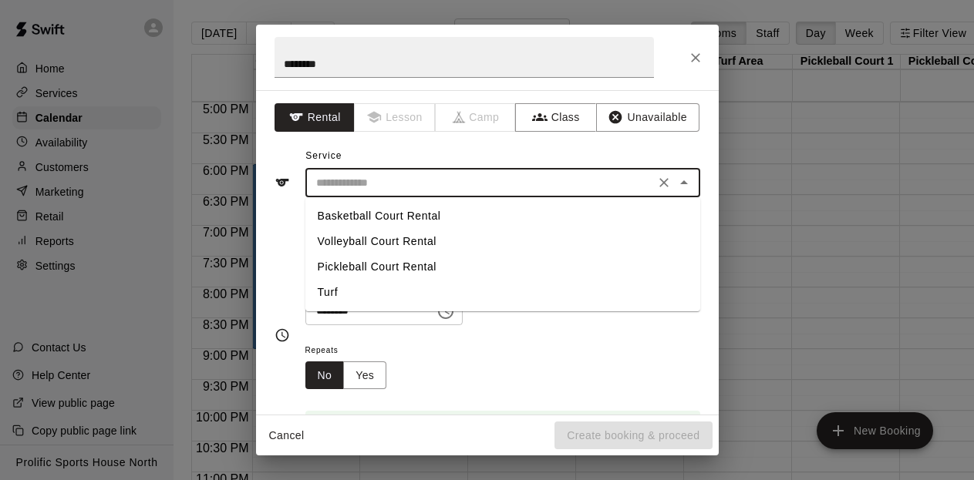
click at [366, 220] on li "Basketball Court Rental" at bounding box center [502, 216] width 395 height 25
type input "**********"
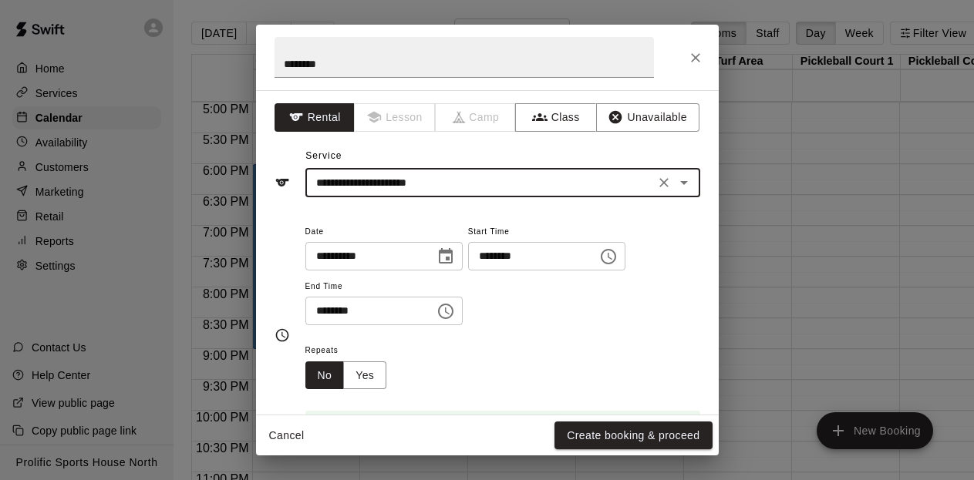
click at [449, 314] on icon "Choose time, selected time is 6:30 PM" at bounding box center [446, 311] width 19 height 19
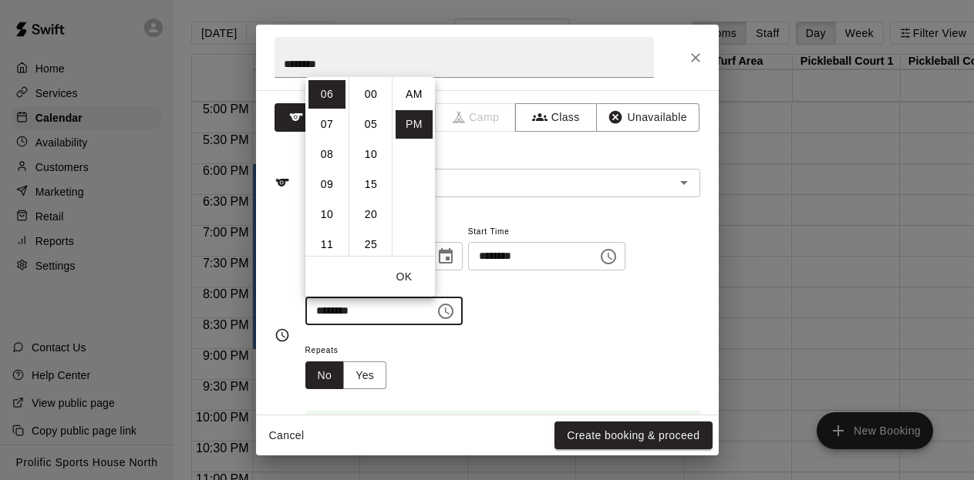
scroll to position [28, 0]
click at [328, 181] on li "09" at bounding box center [327, 184] width 37 height 29
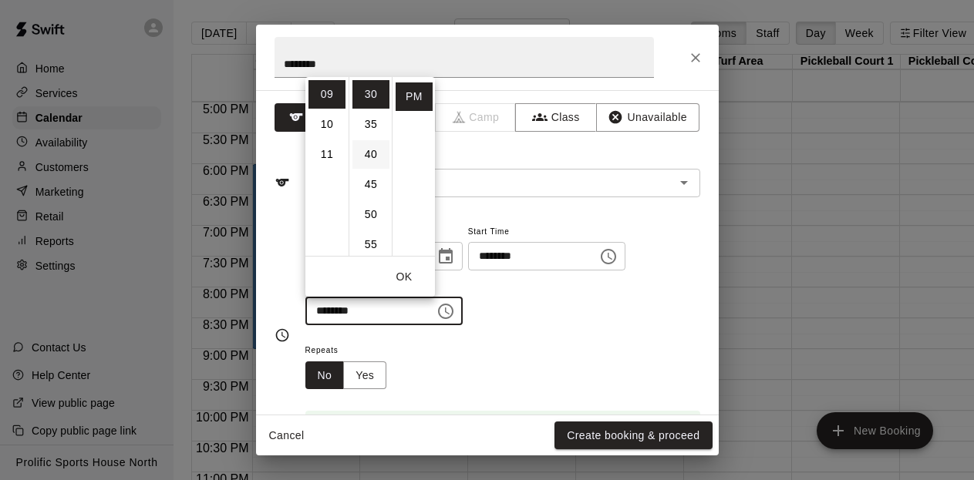
scroll to position [0, 0]
click at [360, 103] on li "00" at bounding box center [370, 94] width 37 height 29
type input "********"
click at [409, 275] on button "OK" at bounding box center [403, 277] width 49 height 29
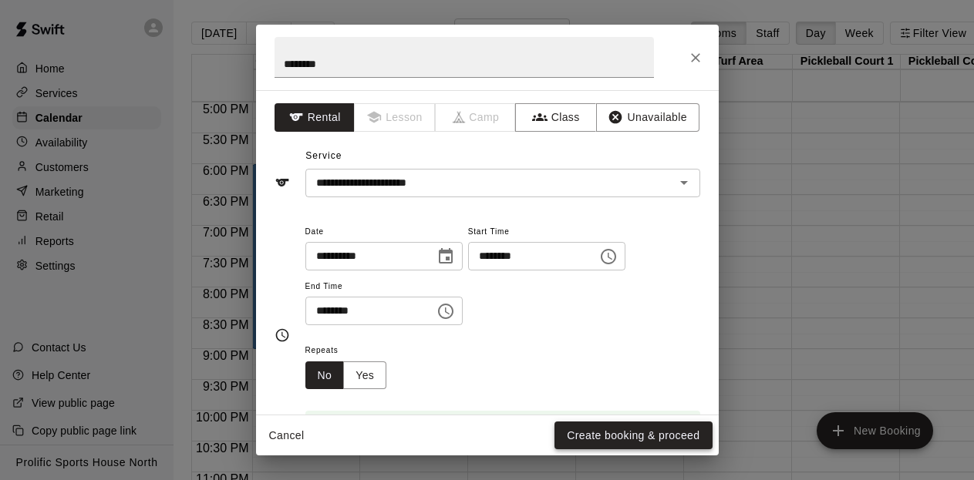
click at [622, 427] on button "Create booking & proceed" at bounding box center [633, 436] width 157 height 29
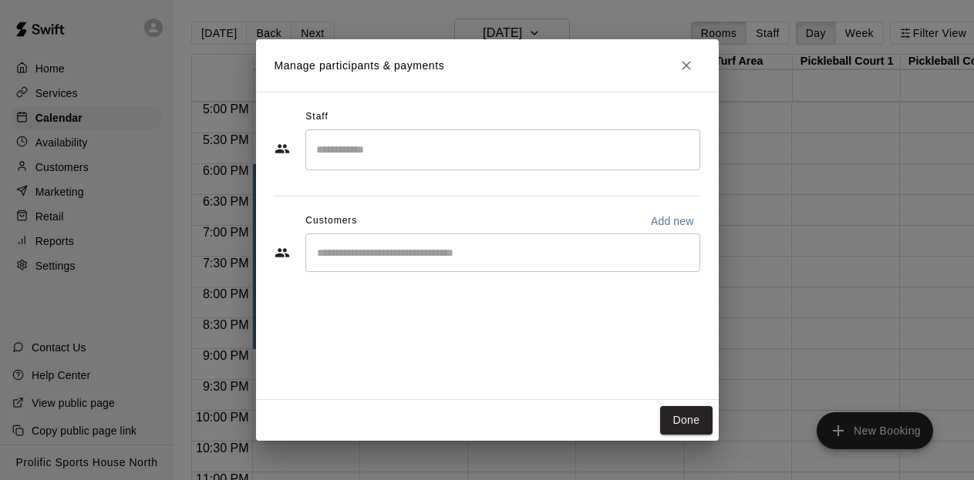
click at [476, 157] on input "Search staff" at bounding box center [502, 150] width 381 height 27
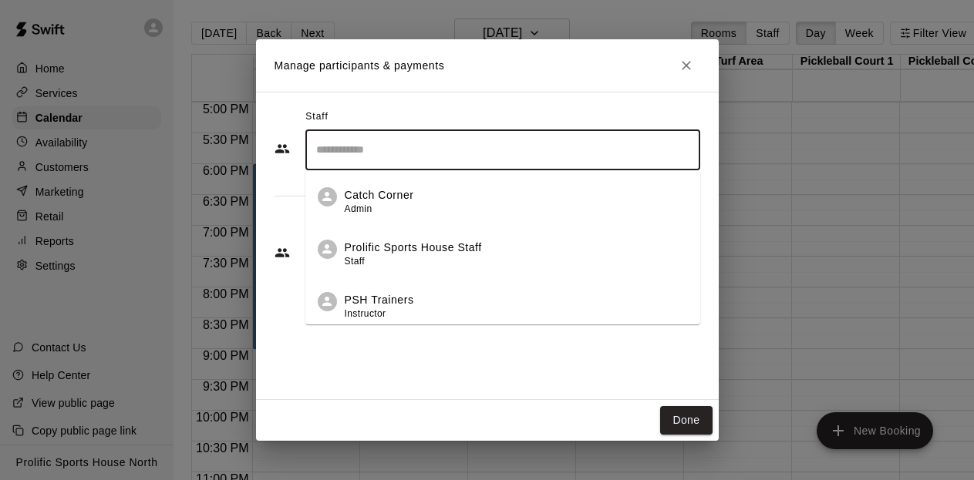
click at [455, 247] on p "Prolific Sports House Staff" at bounding box center [413, 248] width 137 height 16
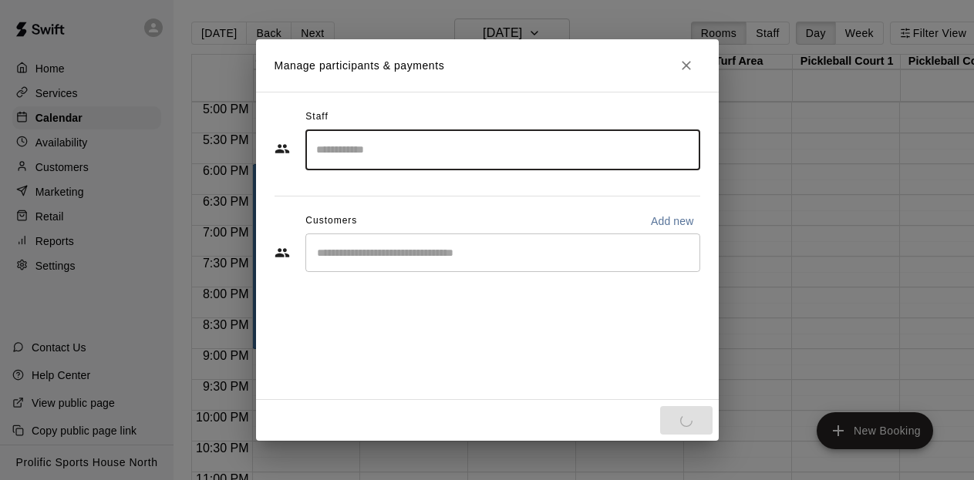
click at [443, 259] on input "Start typing to search customers..." at bounding box center [502, 252] width 381 height 15
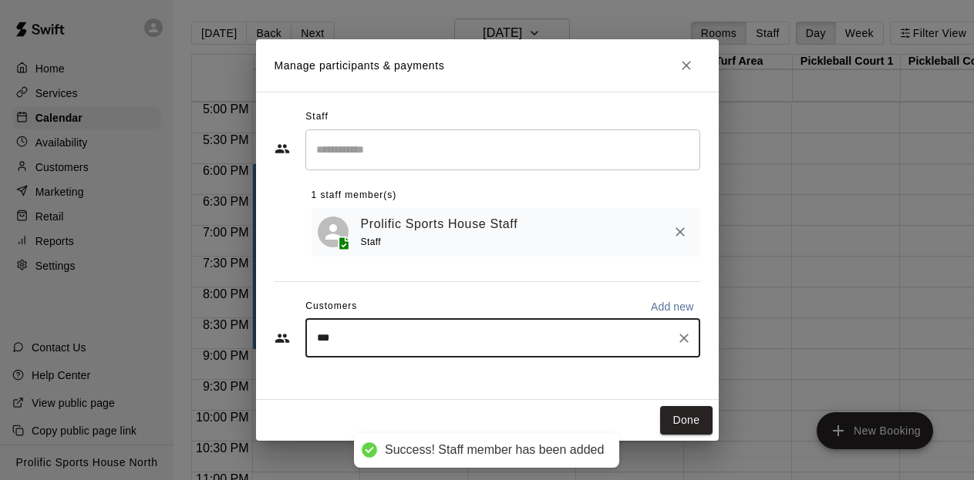
type input "****"
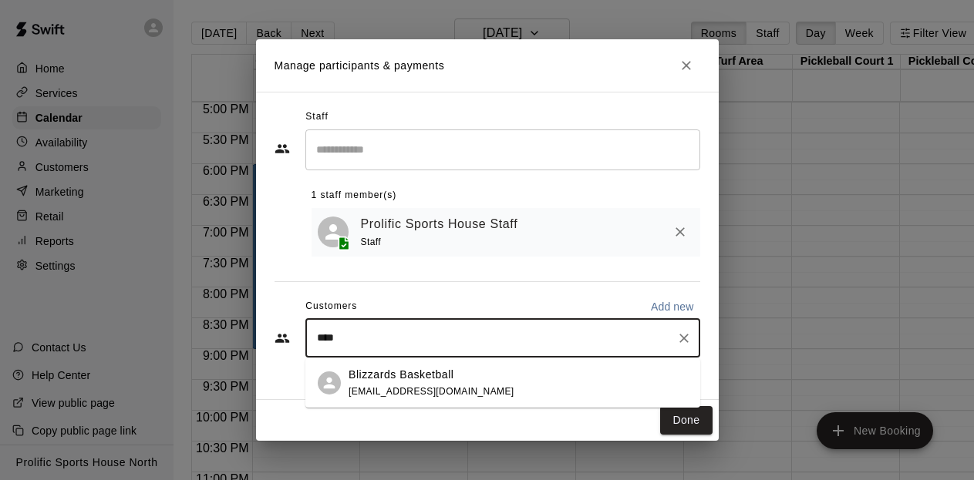
click at [437, 388] on span "blizzardsfrontdesk@gmail.com" at bounding box center [432, 391] width 166 height 11
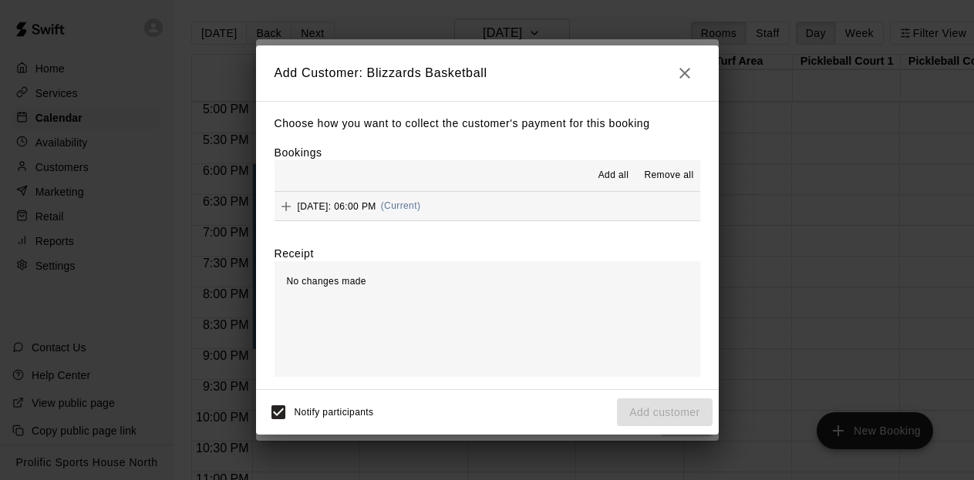
click at [376, 205] on span "Friday, October 24: 06:00 PM" at bounding box center [337, 206] width 79 height 11
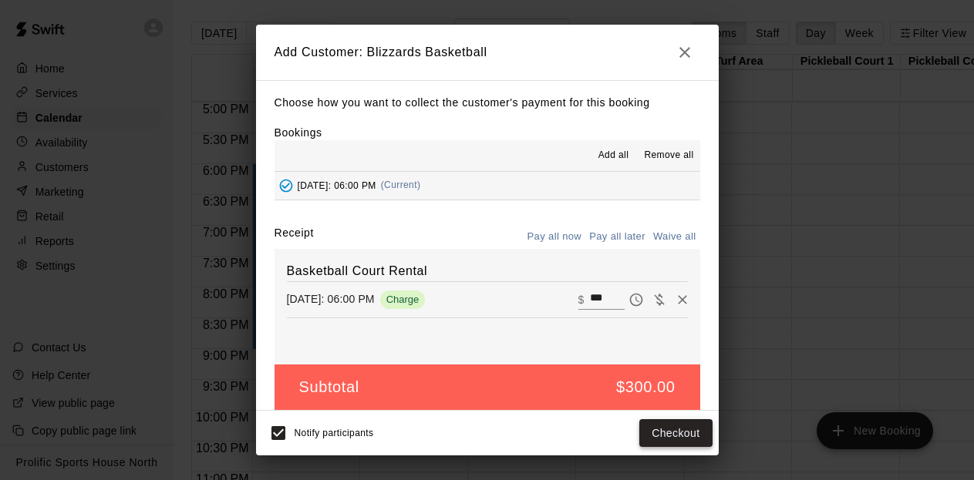
click at [677, 437] on button "Checkout" at bounding box center [675, 434] width 72 height 29
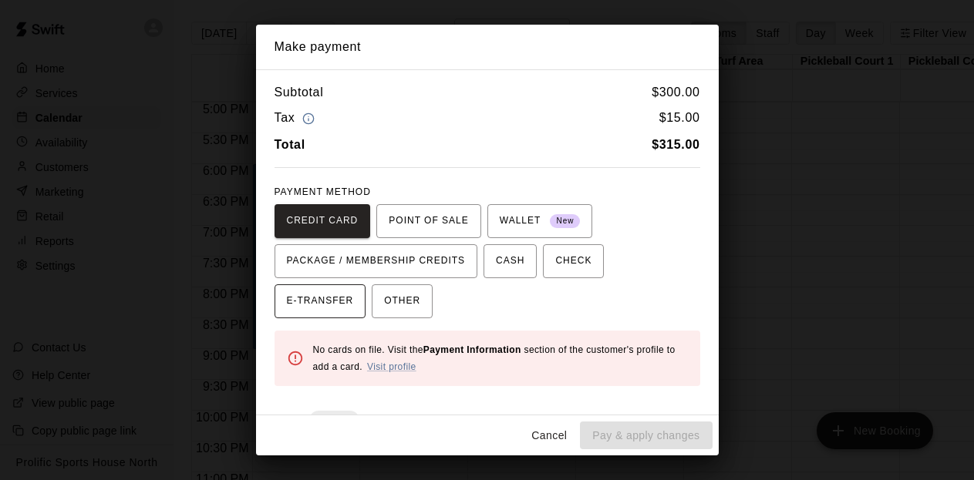
click at [334, 295] on span "E-TRANSFER" at bounding box center [320, 301] width 67 height 25
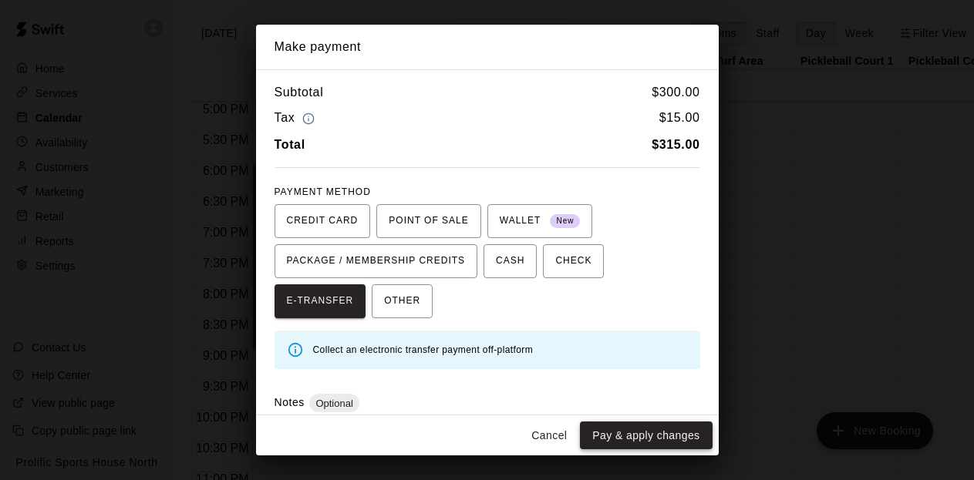
click at [648, 440] on button "Pay & apply changes" at bounding box center [646, 436] width 132 height 29
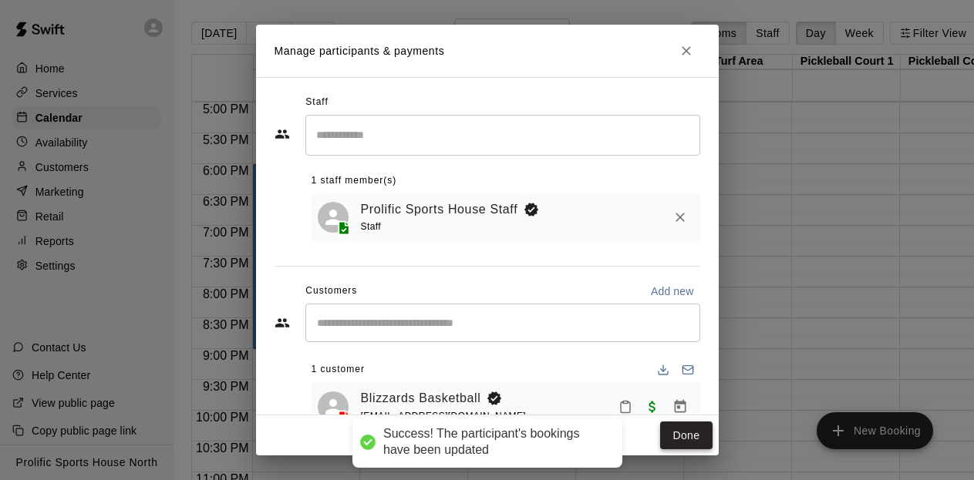
click at [694, 438] on button "Done" at bounding box center [686, 436] width 52 height 29
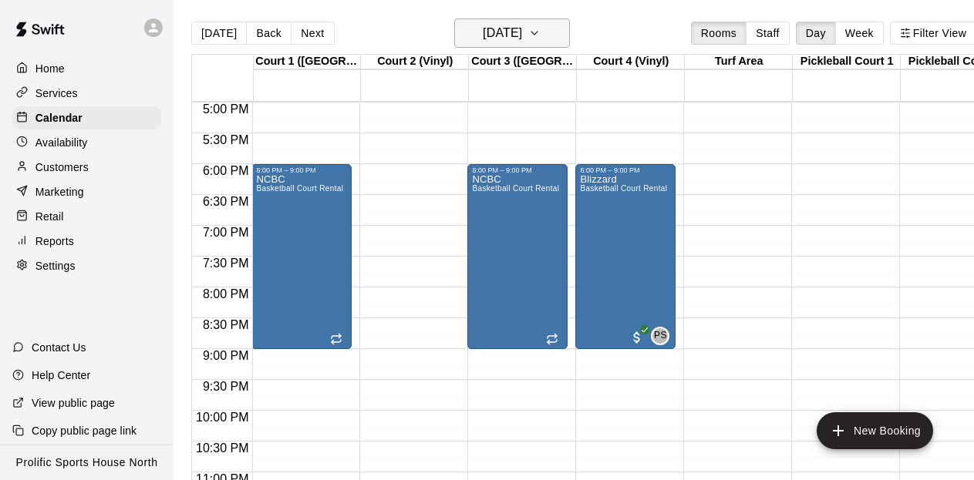
click at [522, 38] on h6 "Friday Oct 24" at bounding box center [502, 33] width 39 height 22
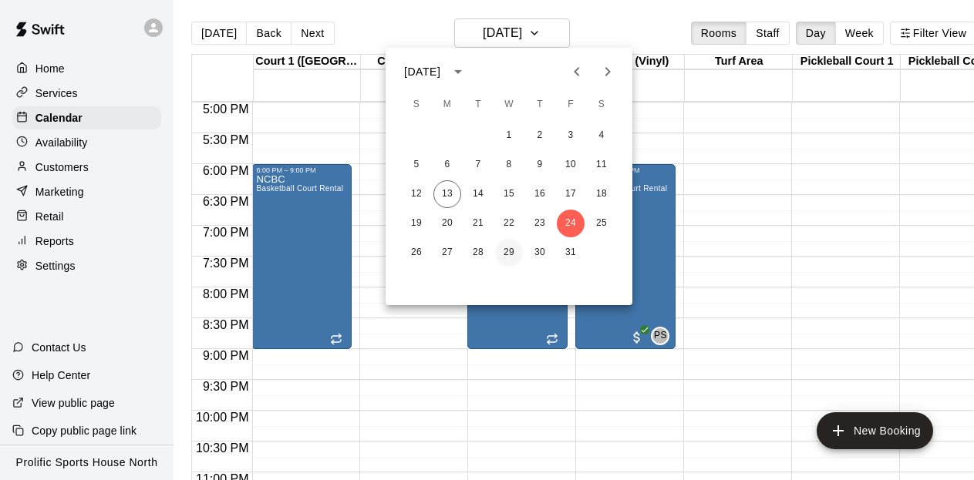
click at [506, 255] on button "29" at bounding box center [509, 253] width 28 height 28
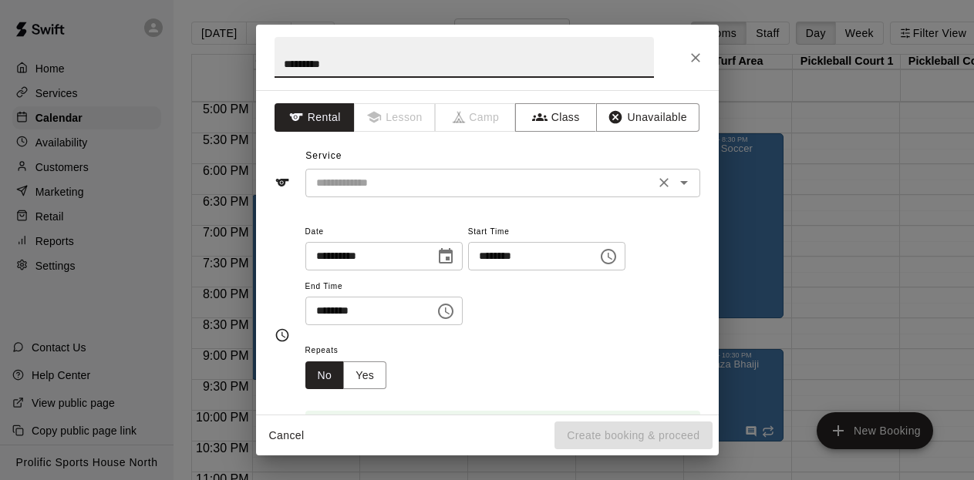
type input "*********"
click at [379, 178] on input "text" at bounding box center [480, 183] width 340 height 19
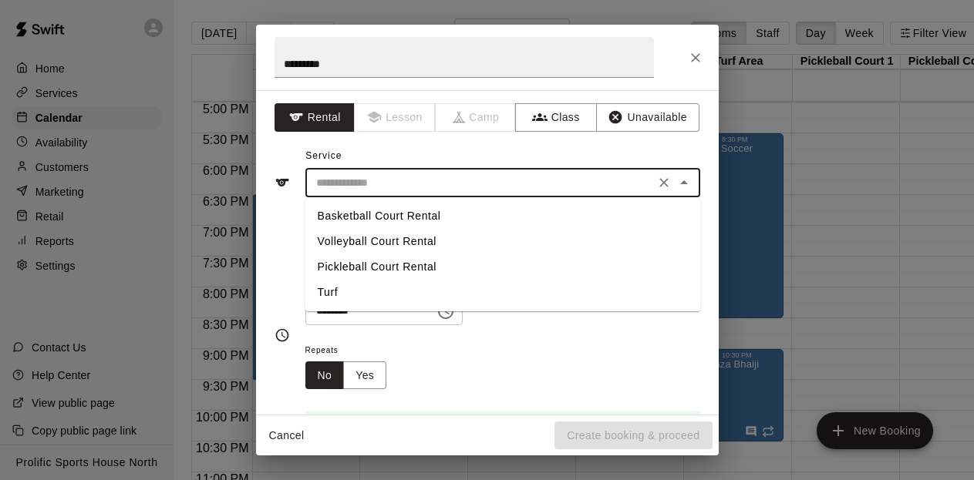
click at [373, 217] on li "Basketball Court Rental" at bounding box center [502, 216] width 395 height 25
type input "**********"
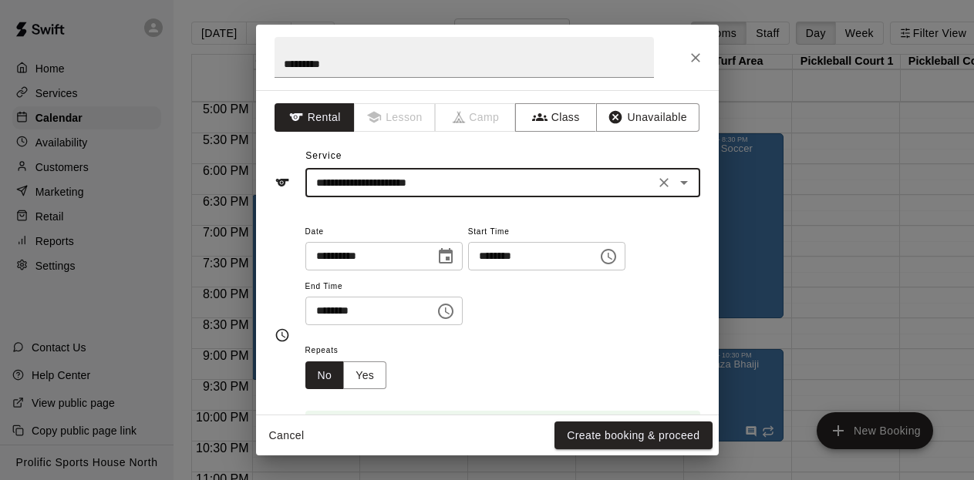
click at [617, 259] on icon "Choose time, selected time is 6:30 PM" at bounding box center [608, 257] width 19 height 19
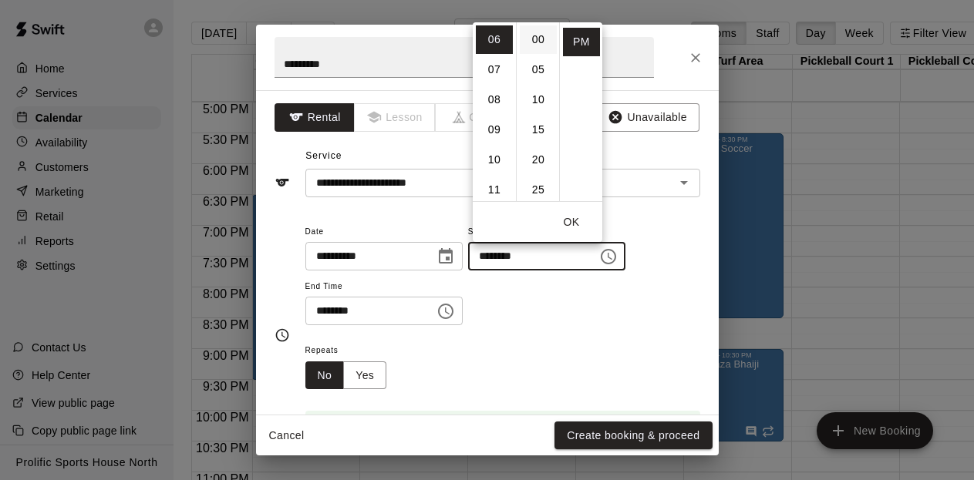
click at [541, 29] on li "00" at bounding box center [538, 39] width 37 height 29
type input "********"
click at [577, 215] on button "OK" at bounding box center [571, 222] width 49 height 29
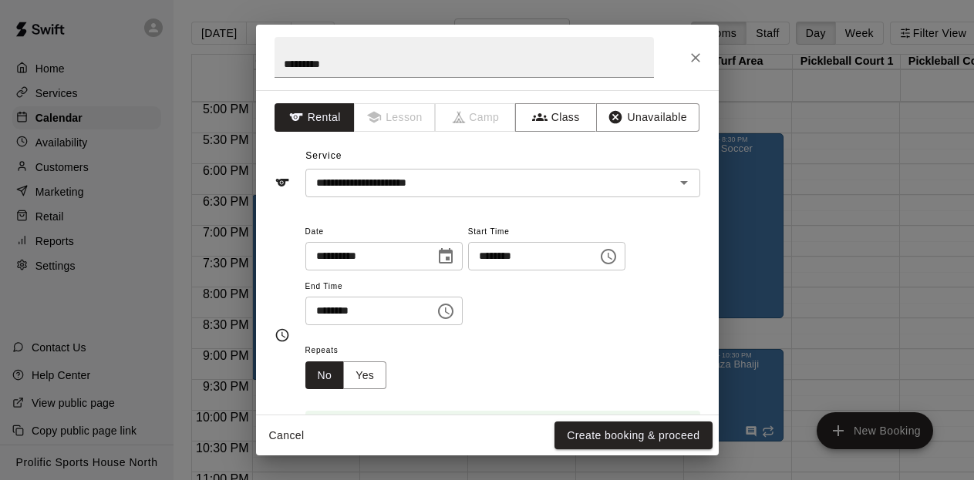
click at [448, 306] on icon "Choose time, selected time is 7:00 PM" at bounding box center [446, 311] width 19 height 19
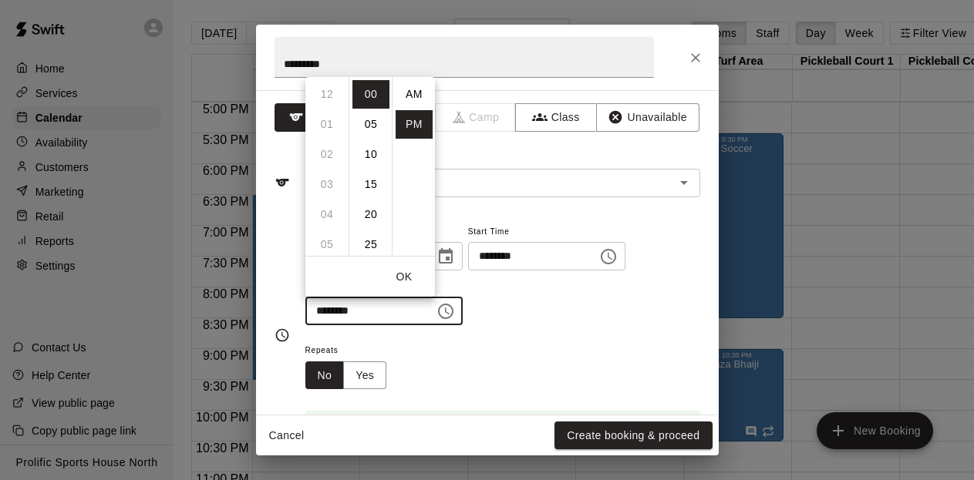
scroll to position [28, 0]
click at [329, 161] on li "09" at bounding box center [327, 154] width 37 height 29
type input "********"
click at [397, 271] on button "OK" at bounding box center [403, 277] width 49 height 29
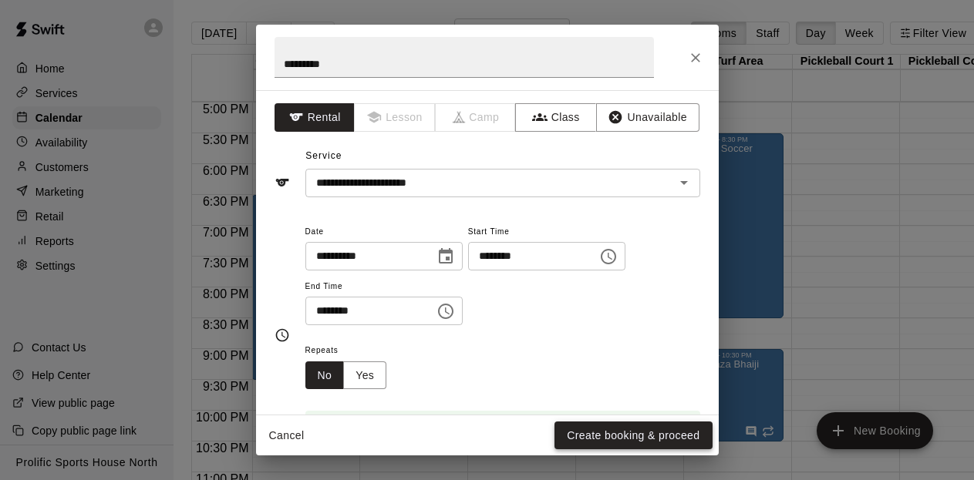
click at [638, 433] on button "Create booking & proceed" at bounding box center [633, 436] width 157 height 29
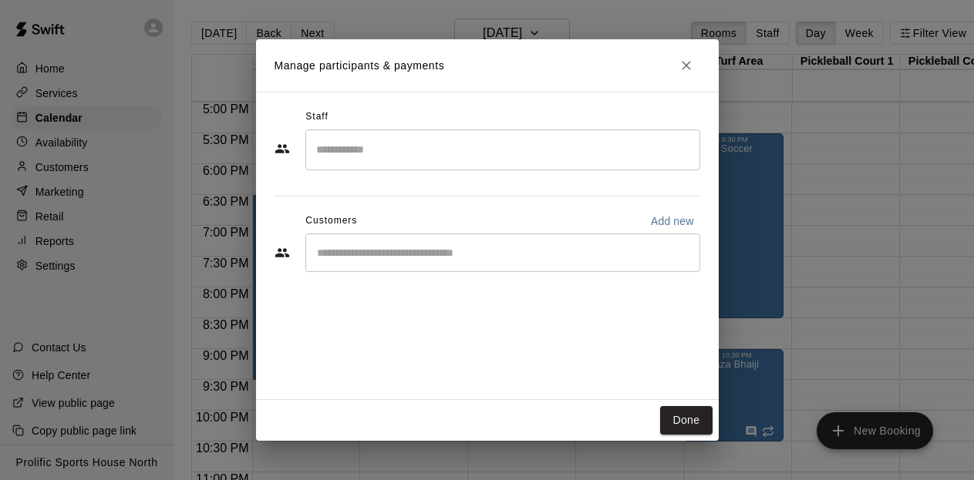
click at [480, 160] on input "Search staff" at bounding box center [502, 150] width 381 height 27
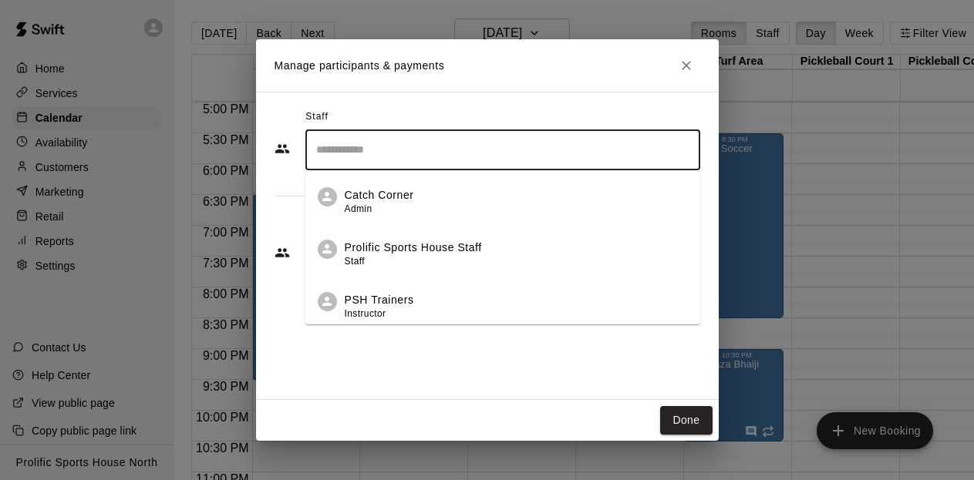
click at [453, 251] on p "Prolific Sports House Staff" at bounding box center [413, 248] width 137 height 16
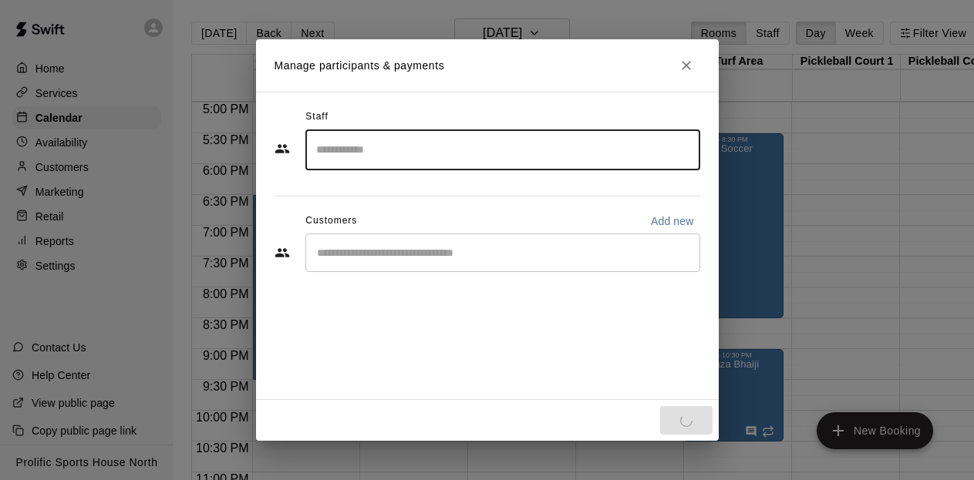
click at [416, 256] on input "Start typing to search customers..." at bounding box center [502, 252] width 381 height 15
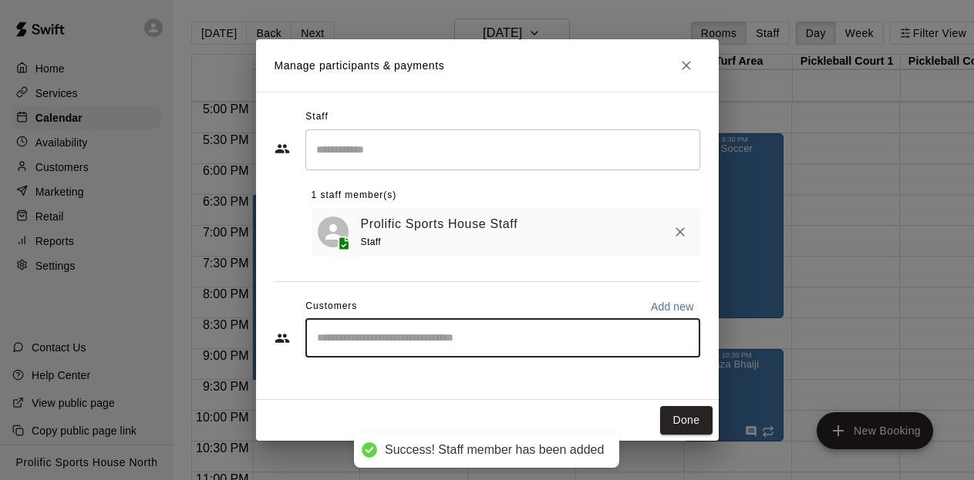
click at [379, 344] on input "Start typing to search customers..." at bounding box center [502, 338] width 381 height 15
type input "*"
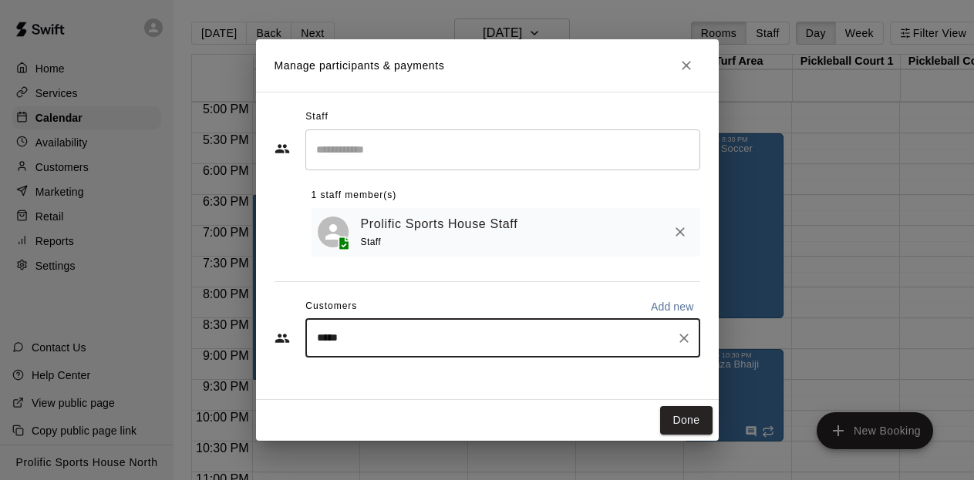
type input "******"
click at [378, 379] on p "Blizzards Basketball" at bounding box center [401, 375] width 105 height 16
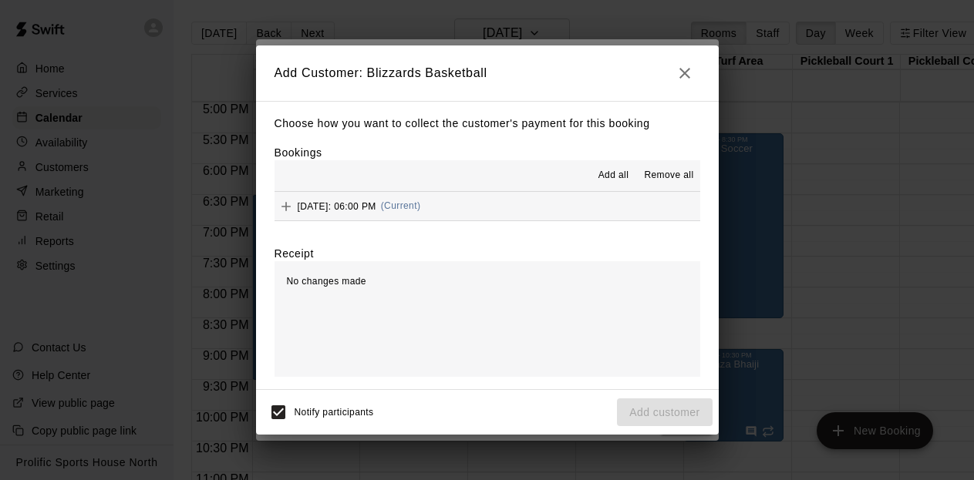
click at [376, 202] on span "Wednesday, October 29: 06:00 PM" at bounding box center [337, 206] width 79 height 11
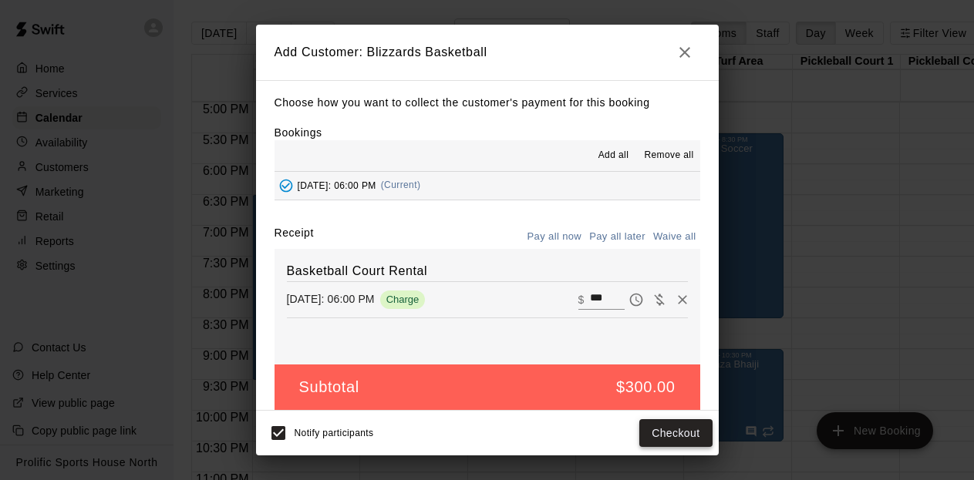
click at [674, 427] on button "Checkout" at bounding box center [675, 434] width 72 height 29
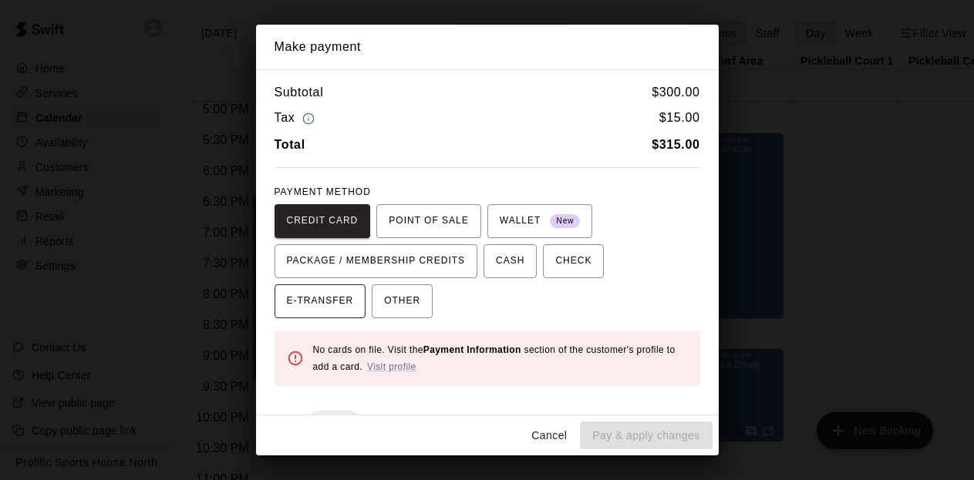
click at [312, 298] on span "E-TRANSFER" at bounding box center [320, 301] width 67 height 25
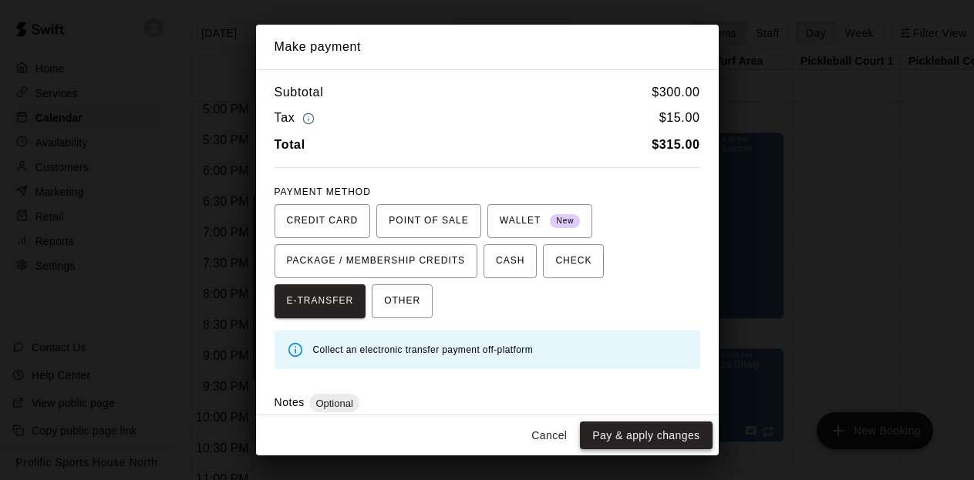
click at [646, 433] on button "Pay & apply changes" at bounding box center [646, 436] width 132 height 29
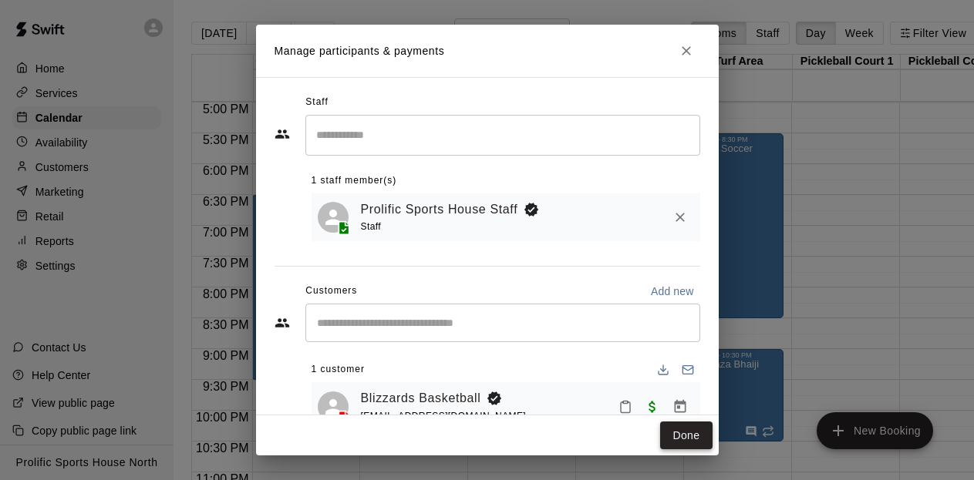
click at [678, 430] on button "Done" at bounding box center [686, 436] width 52 height 29
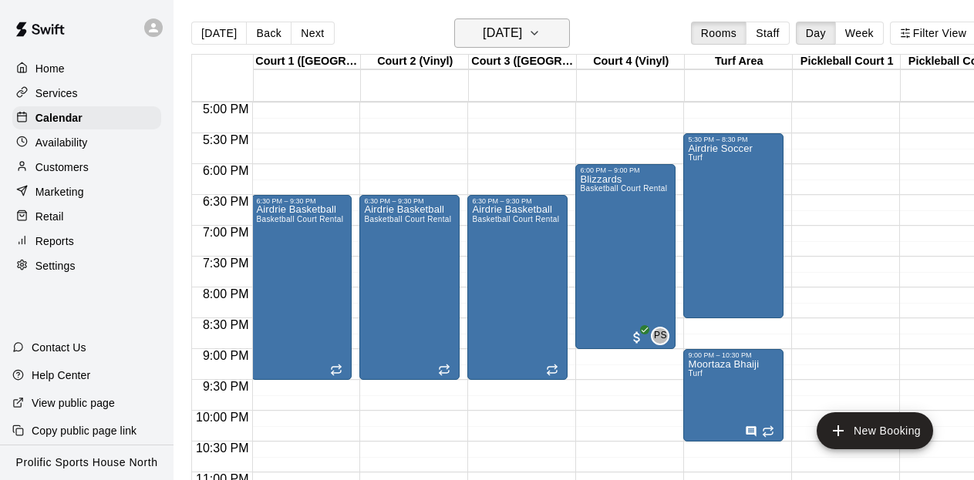
click at [570, 36] on button "Wednesday Oct 29" at bounding box center [512, 33] width 116 height 29
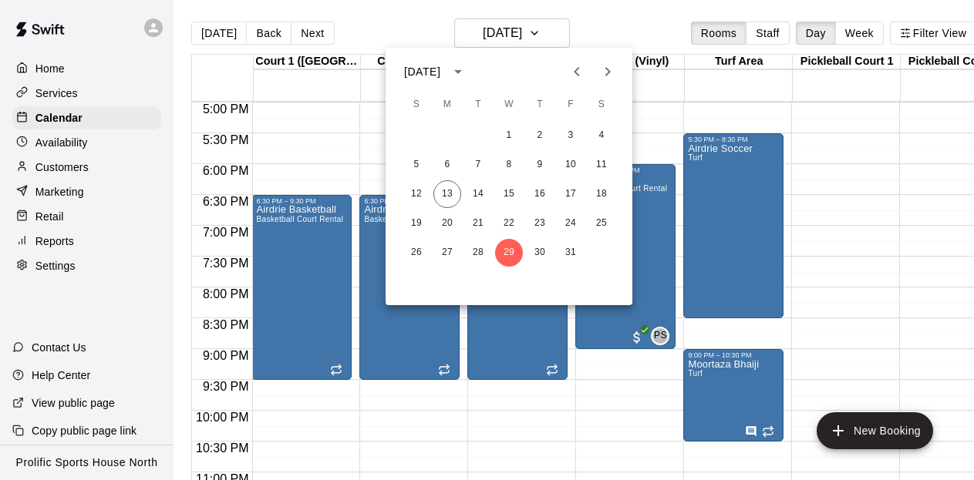
click at [614, 76] on icon "Next month" at bounding box center [607, 71] width 19 height 19
click at [572, 195] on button "14" at bounding box center [571, 194] width 28 height 28
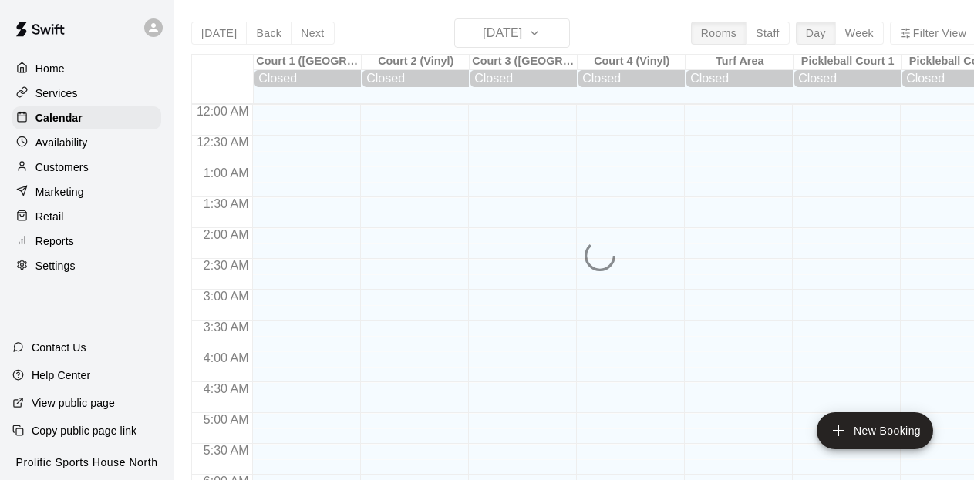
scroll to position [782, 0]
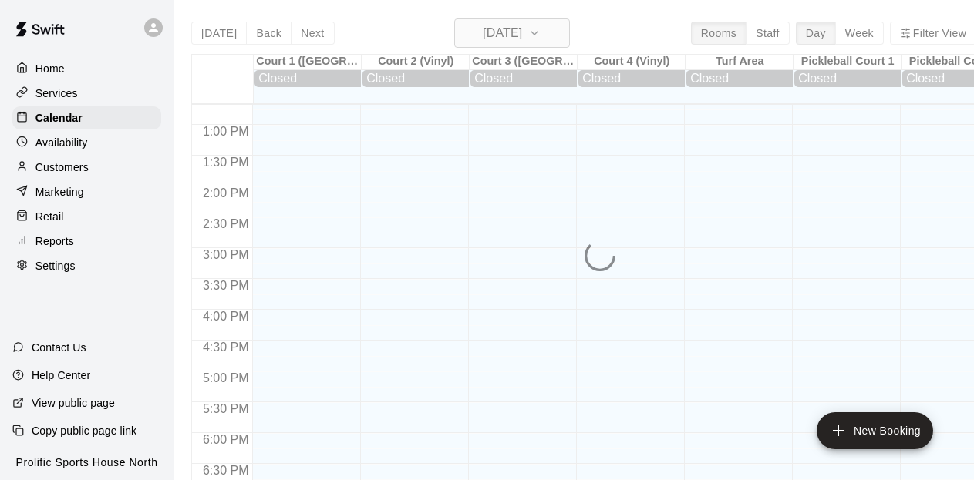
click at [502, 28] on h6 "[DATE]" at bounding box center [502, 33] width 39 height 22
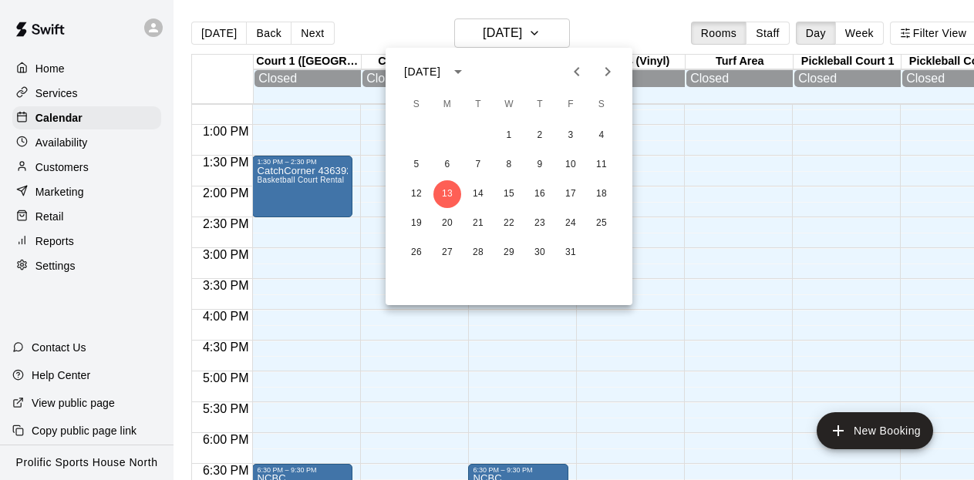
click at [609, 70] on icon "Next month" at bounding box center [607, 71] width 19 height 19
click at [576, 195] on button "14" at bounding box center [571, 194] width 28 height 28
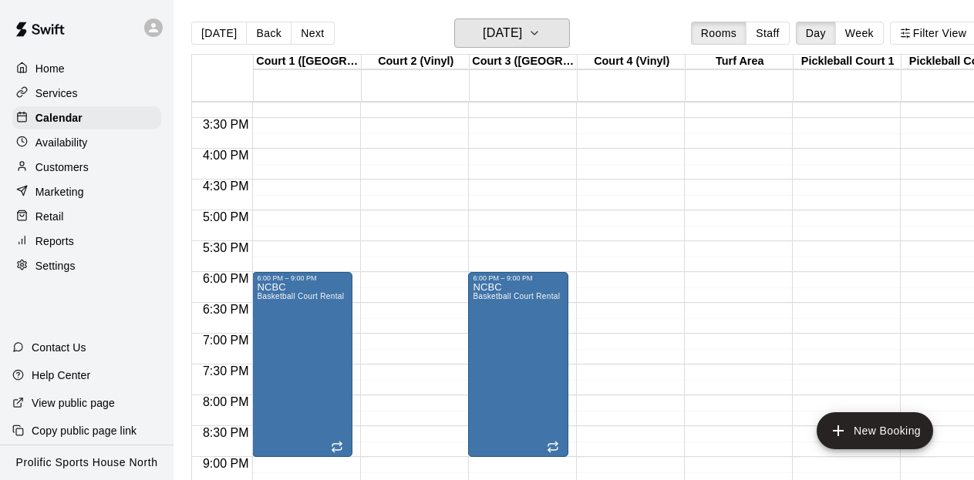
scroll to position [946, 0]
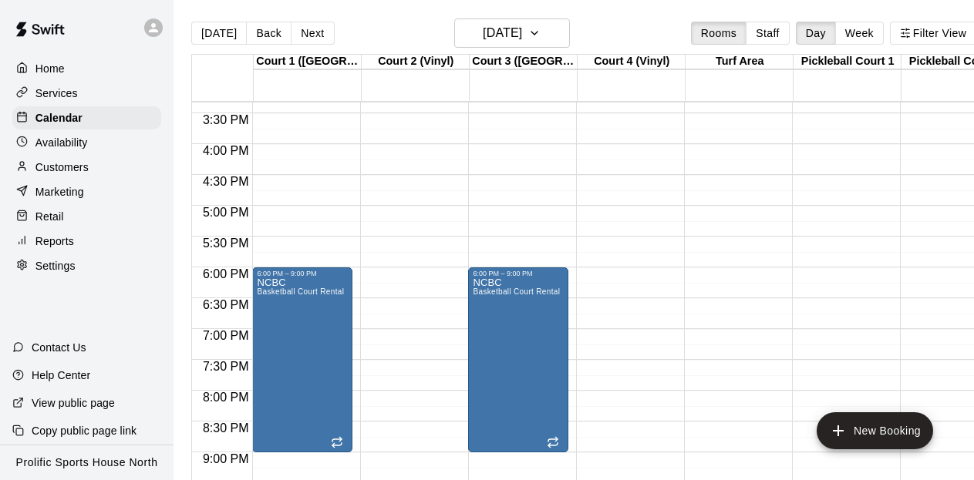
click at [153, 31] on icon at bounding box center [153, 27] width 9 height 9
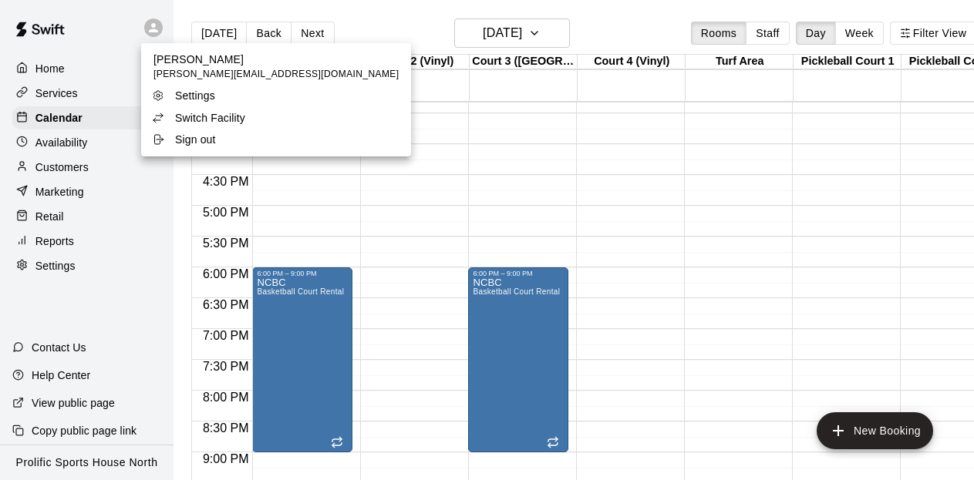
click at [211, 113] on p "Switch Facility" at bounding box center [210, 117] width 70 height 15
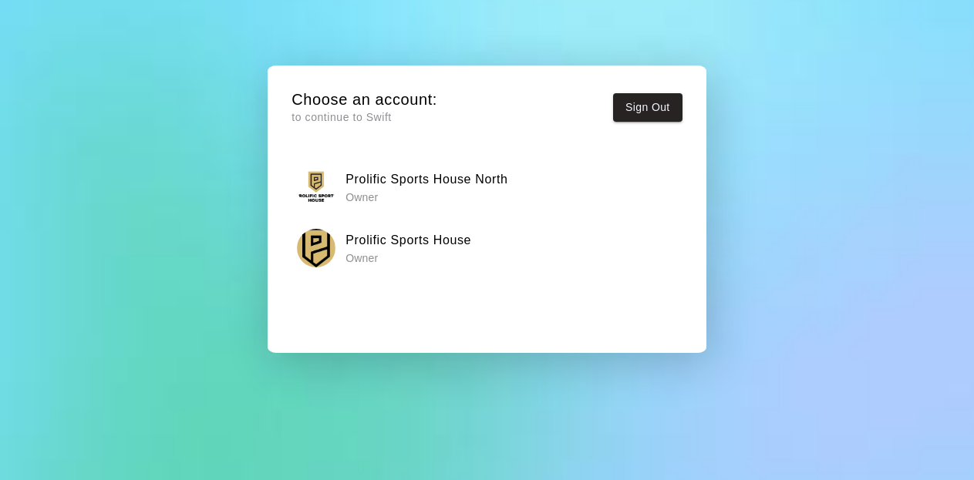
click at [379, 236] on h6 "Prolific Sports House" at bounding box center [409, 241] width 126 height 20
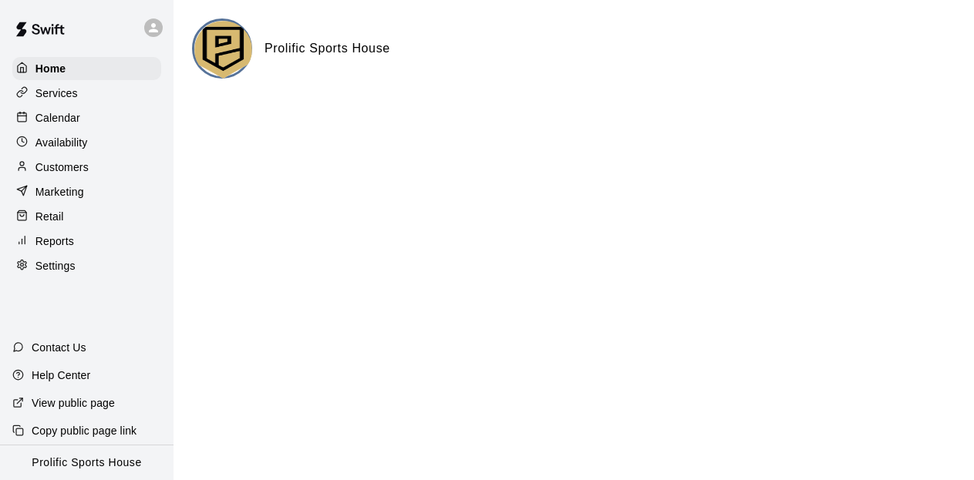
click at [74, 126] on div "Calendar" at bounding box center [86, 117] width 149 height 23
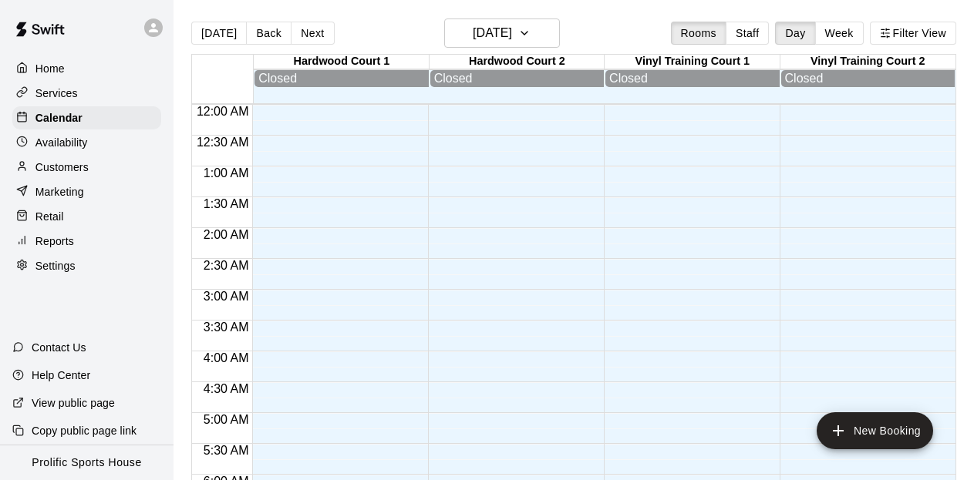
scroll to position [783, 0]
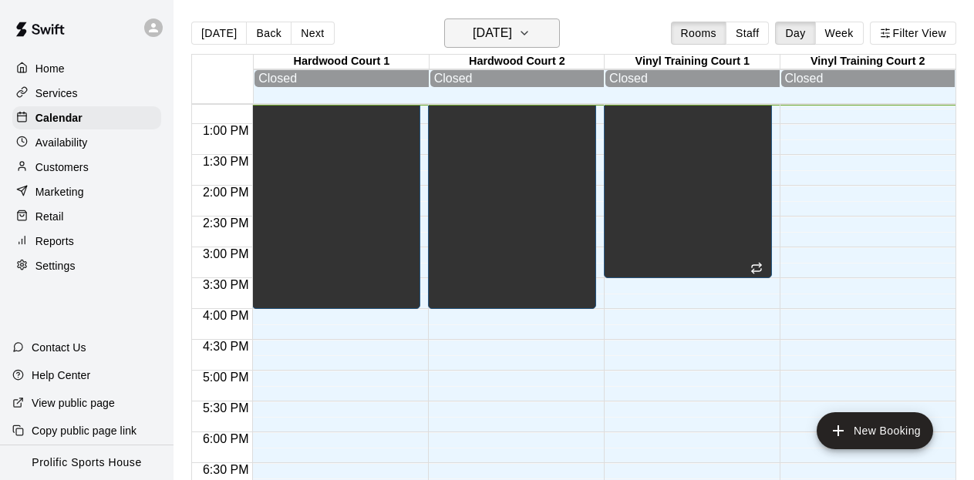
click at [531, 29] on icon "button" at bounding box center [524, 33] width 12 height 19
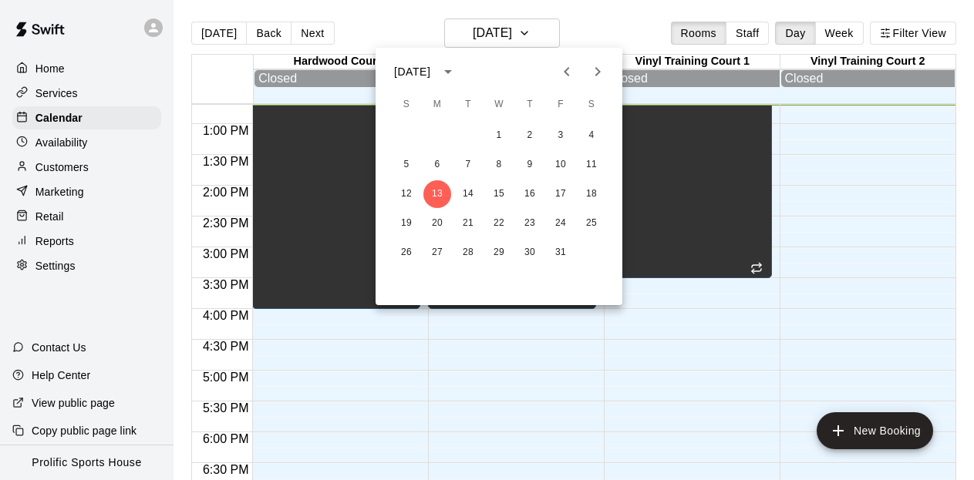
click at [600, 66] on icon "Next month" at bounding box center [597, 71] width 19 height 19
click at [563, 197] on button "14" at bounding box center [561, 194] width 28 height 28
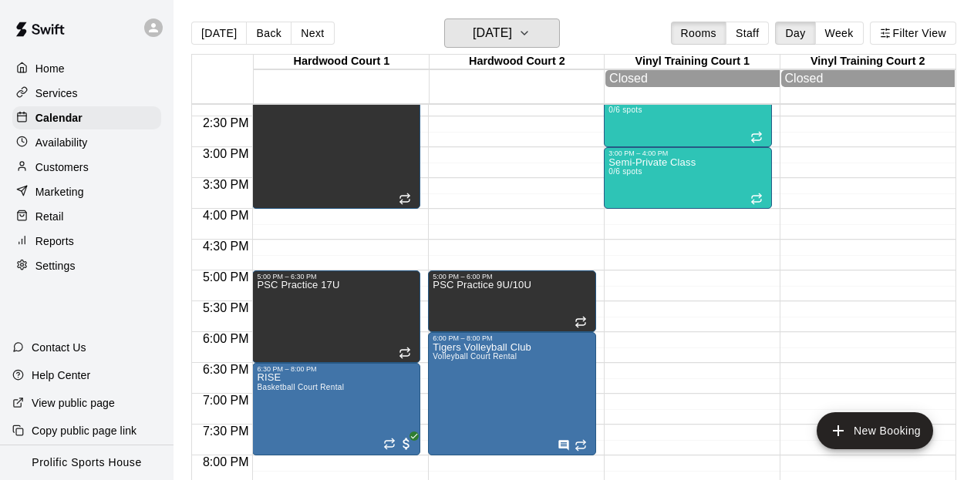
scroll to position [885, 0]
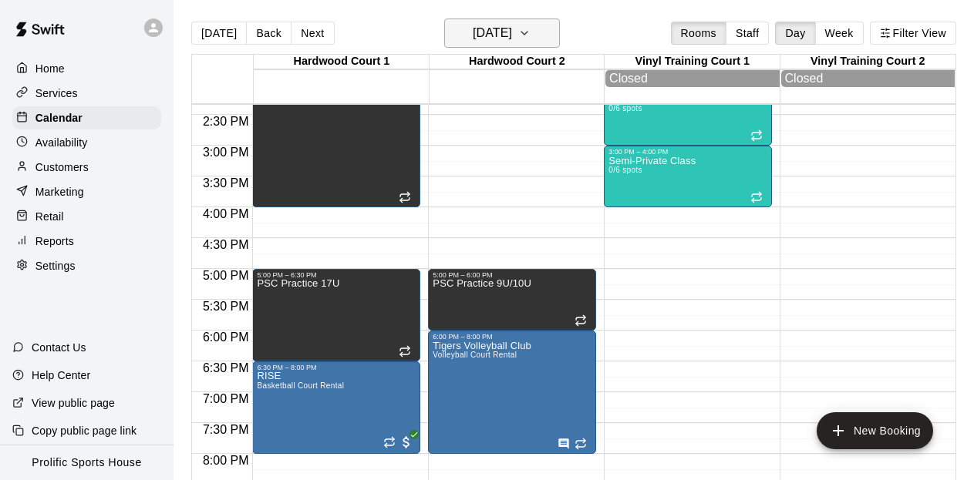
click at [550, 29] on button "[DATE]" at bounding box center [502, 33] width 116 height 29
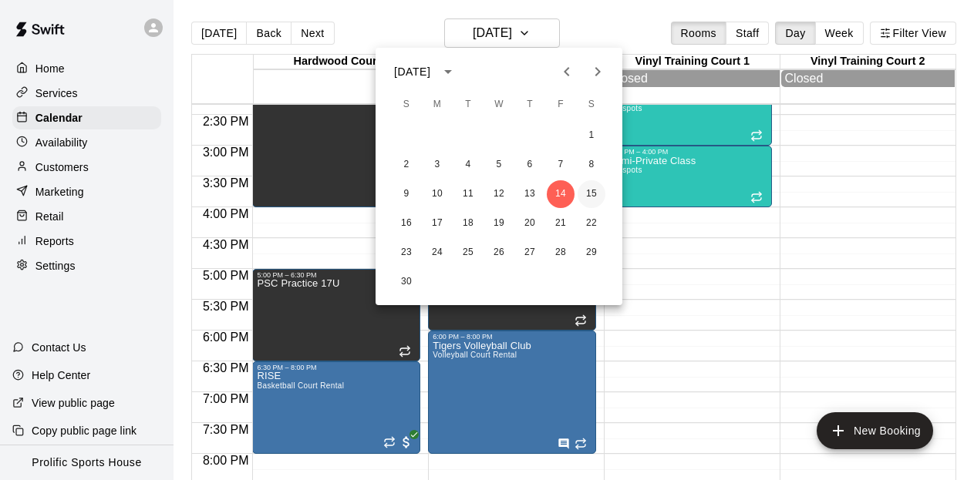
click at [592, 197] on button "15" at bounding box center [592, 194] width 28 height 28
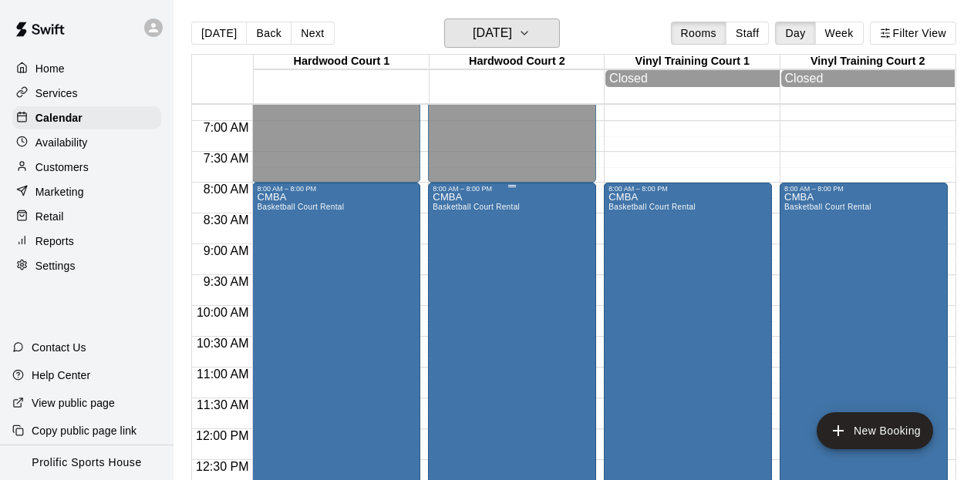
scroll to position [407, 0]
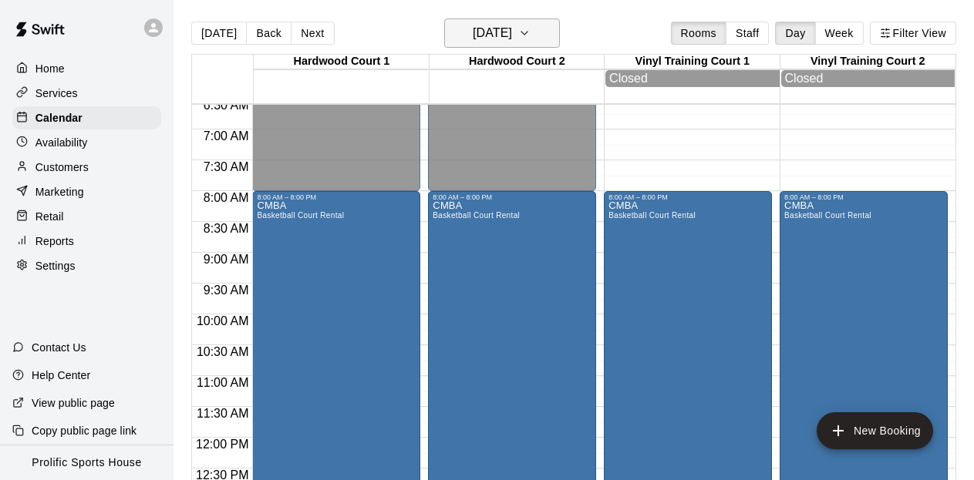
click at [531, 29] on icon "button" at bounding box center [524, 33] width 12 height 19
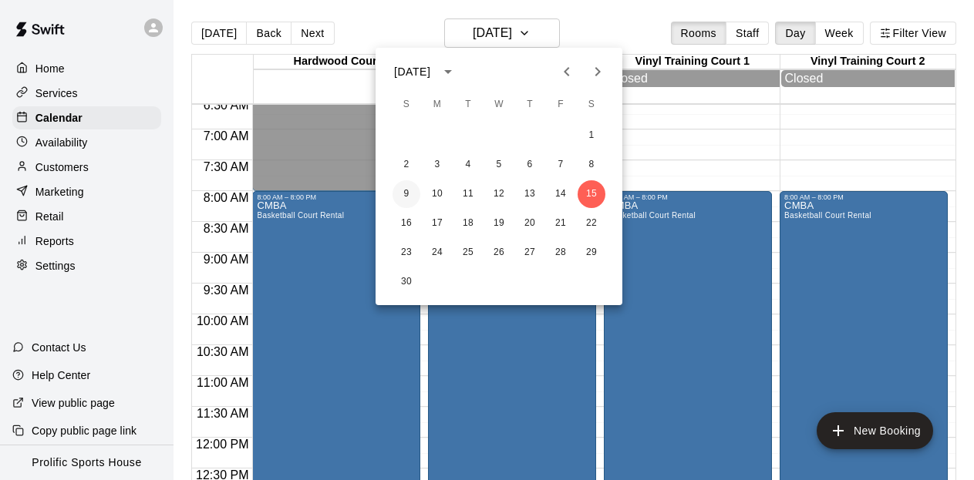
click at [408, 188] on button "9" at bounding box center [407, 194] width 28 height 28
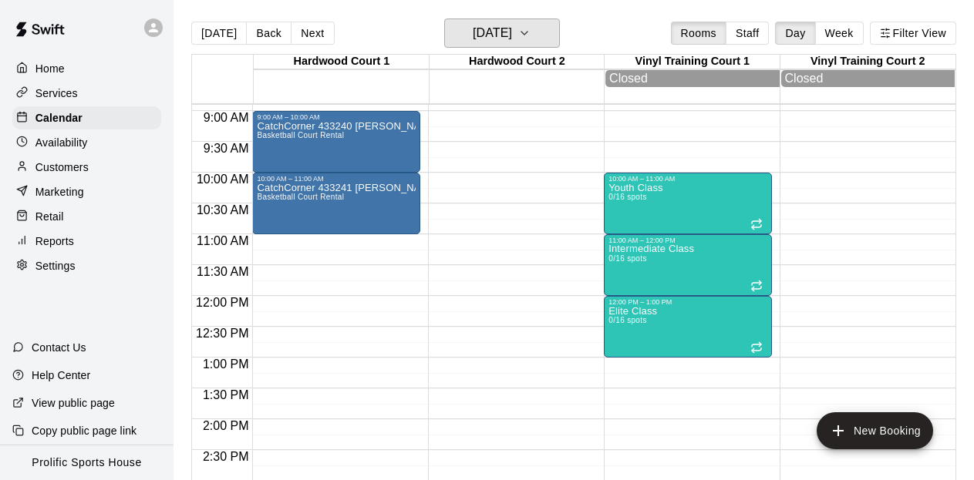
scroll to position [548, 0]
